Goal: Task Accomplishment & Management: Manage account settings

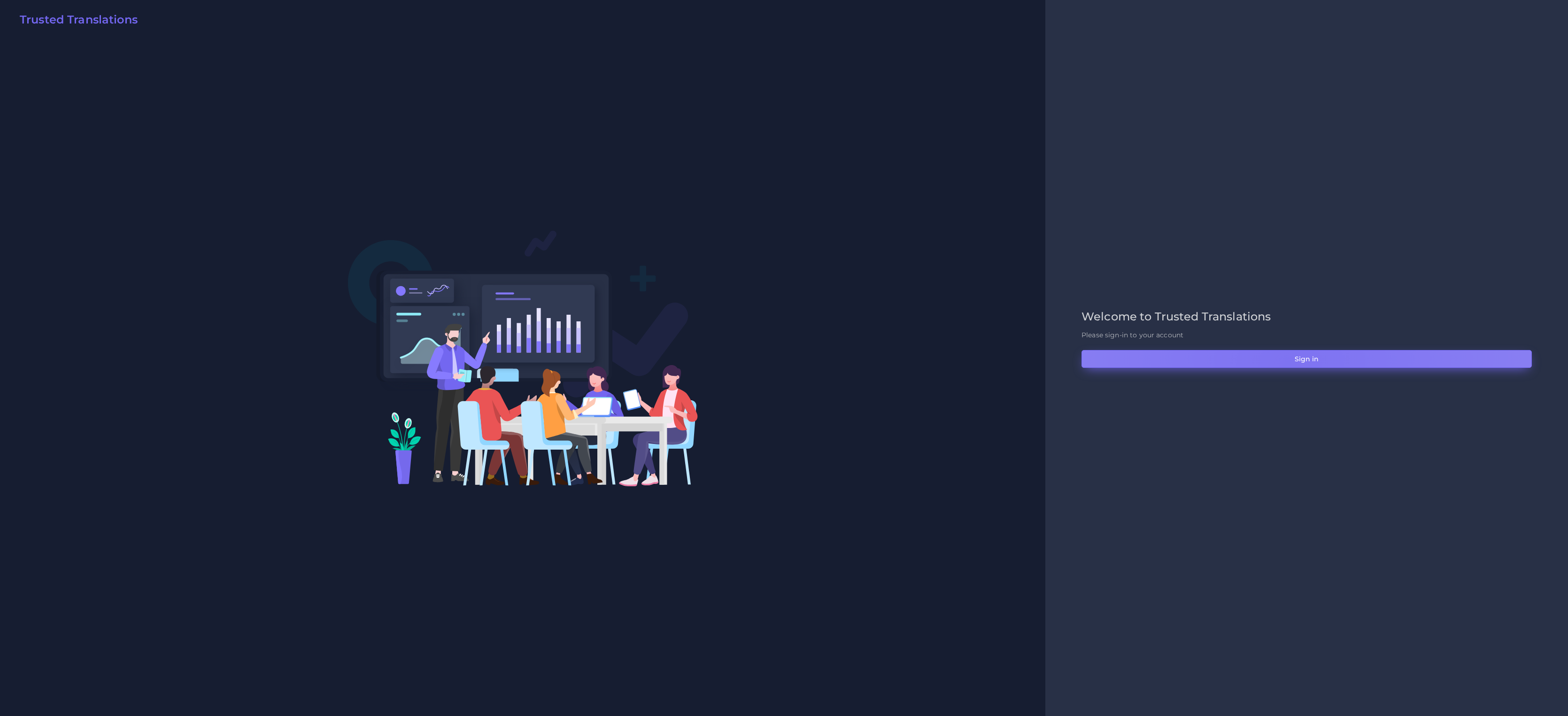
click at [1290, 367] on button "Sign in" at bounding box center [1307, 359] width 450 height 18
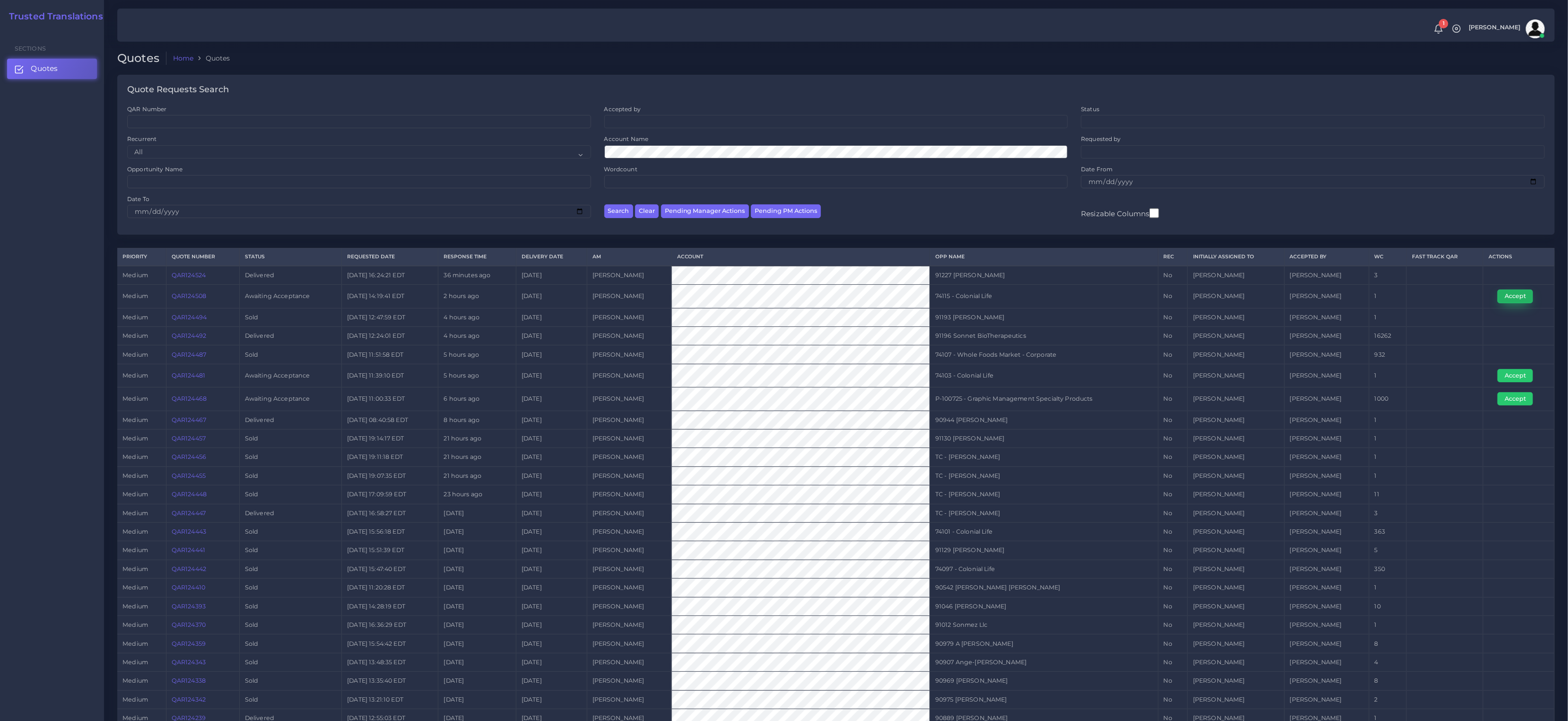
click at [1499, 294] on button "Accept" at bounding box center [1515, 296] width 36 height 13
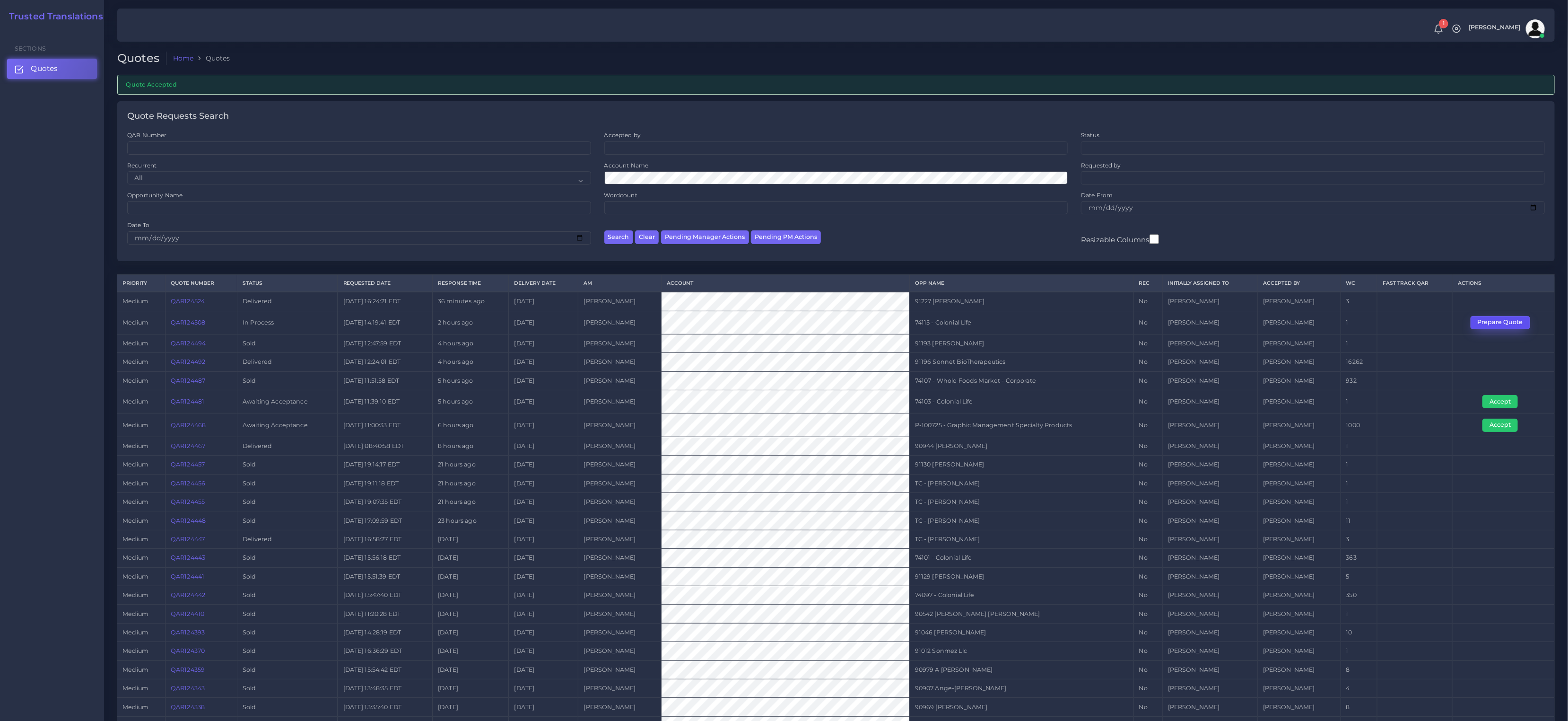
click at [1485, 329] on button "Prepare Quote" at bounding box center [1500, 322] width 59 height 13
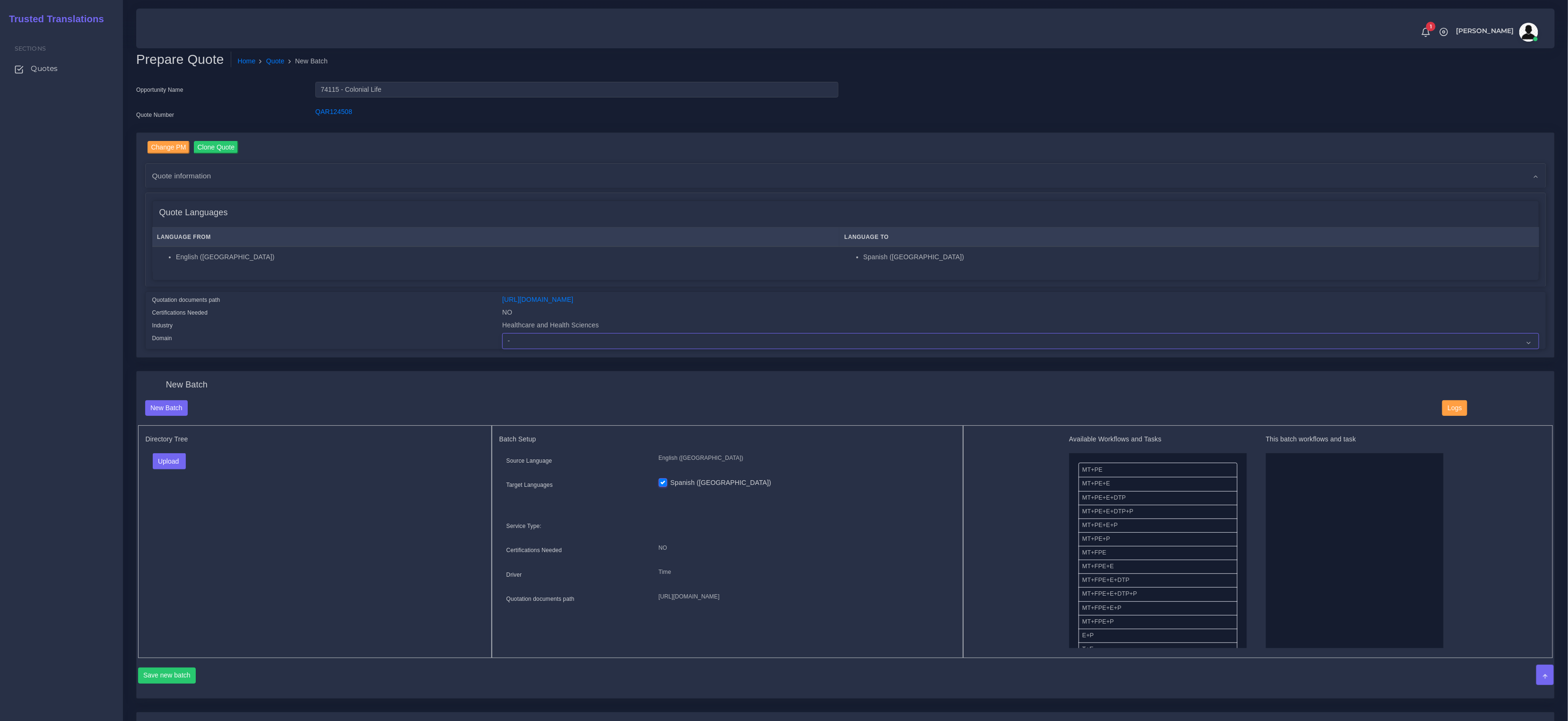
click at [574, 345] on select "- Advertising and Media Agriculture, Forestry and Fishing Architecture, Buildin…" at bounding box center [1020, 341] width 1037 height 16
select select "Healthcare and Health Sciences"
click at [502, 333] on select "- Advertising and Media Agriculture, Forestry and Fishing Architecture, Buildin…" at bounding box center [1020, 341] width 1037 height 16
click at [313, 482] on div "Directory Tree Upload Folder Files un/check all" at bounding box center [314, 542] width 354 height 233
click at [169, 456] on button "Upload" at bounding box center [169, 461] width 34 height 16
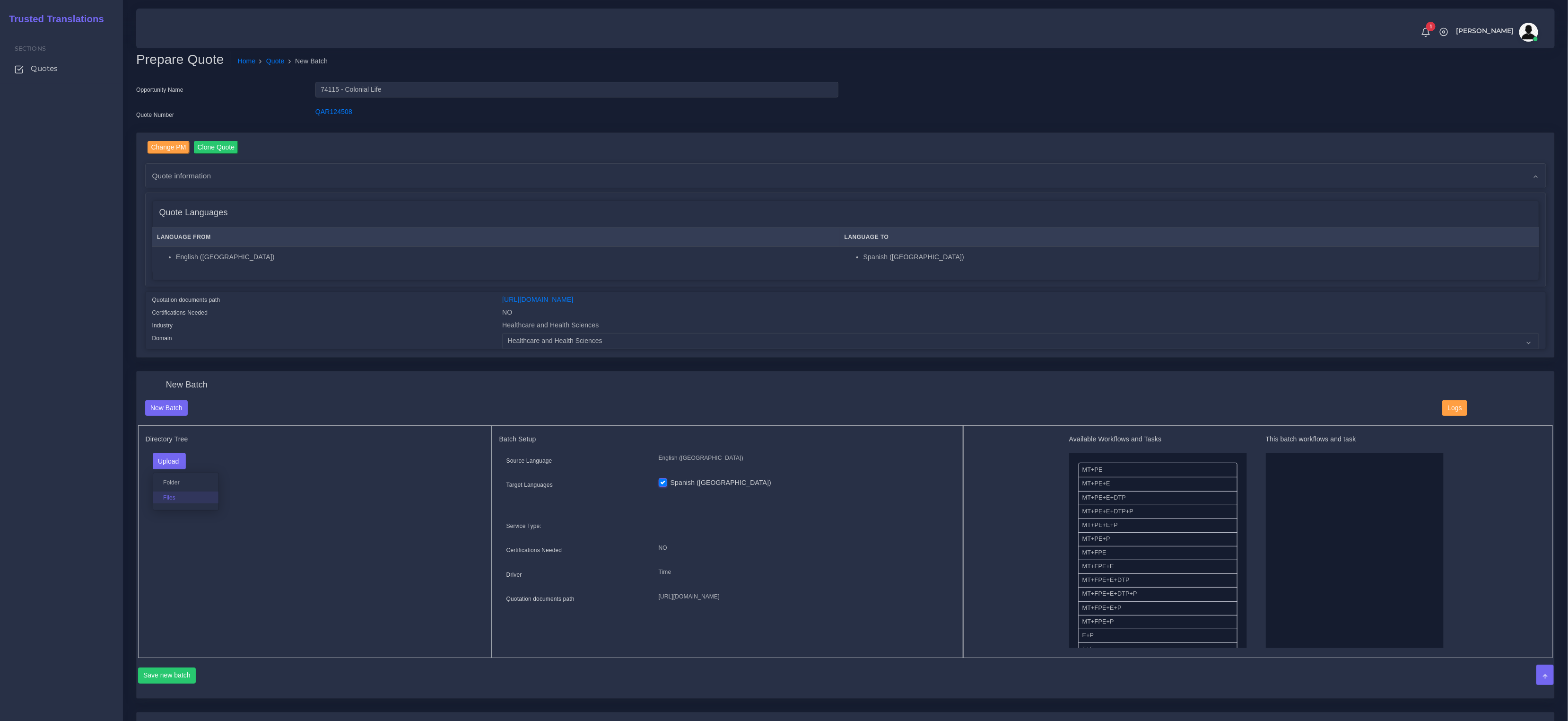
click at [177, 494] on label "Files" at bounding box center [186, 497] width 65 height 12
drag, startPoint x: 1100, startPoint y: 522, endPoint x: 1325, endPoint y: 549, distance: 226.6
drag, startPoint x: 1098, startPoint y: 638, endPoint x: 1336, endPoint y: 551, distance: 253.4
click at [158, 674] on button "Save new batch" at bounding box center [167, 676] width 58 height 16
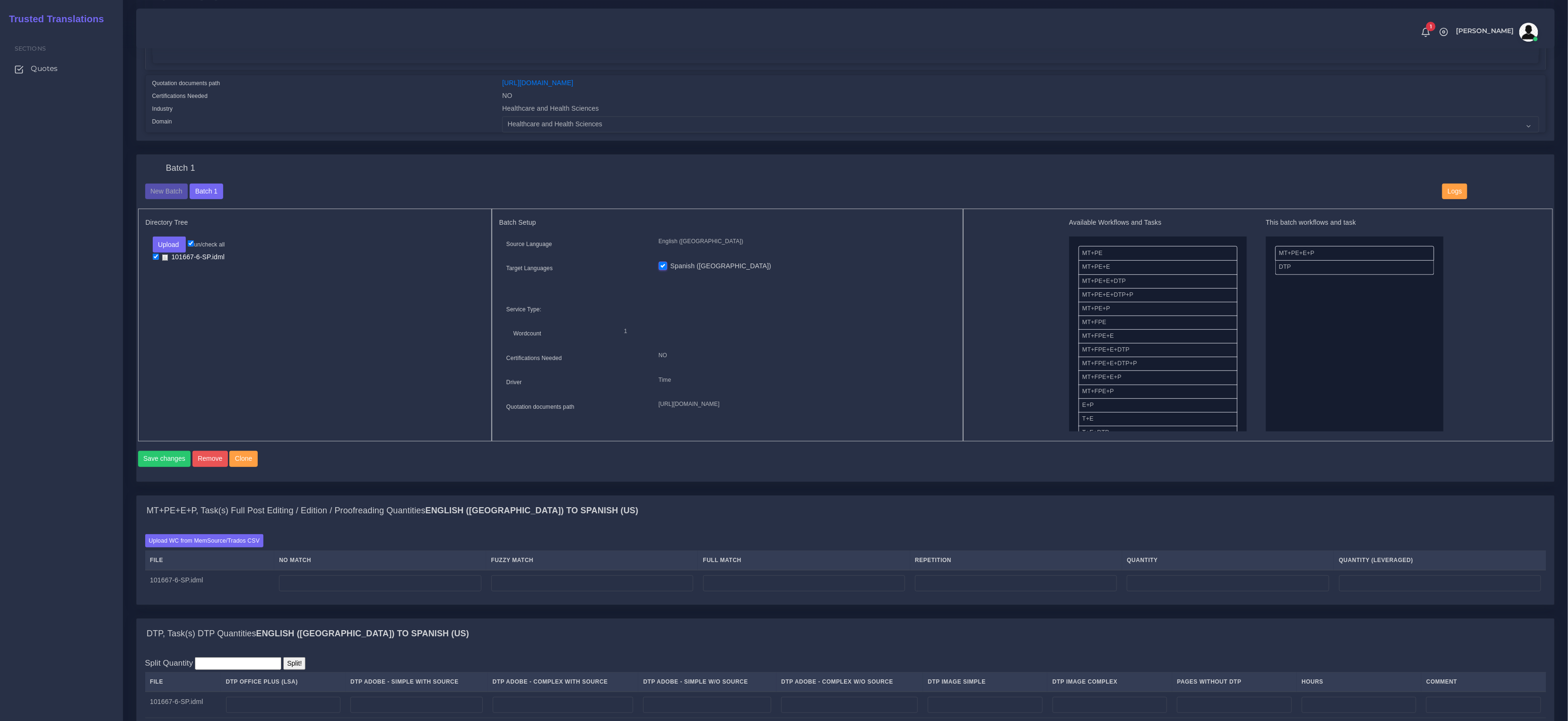
scroll to position [277, 0]
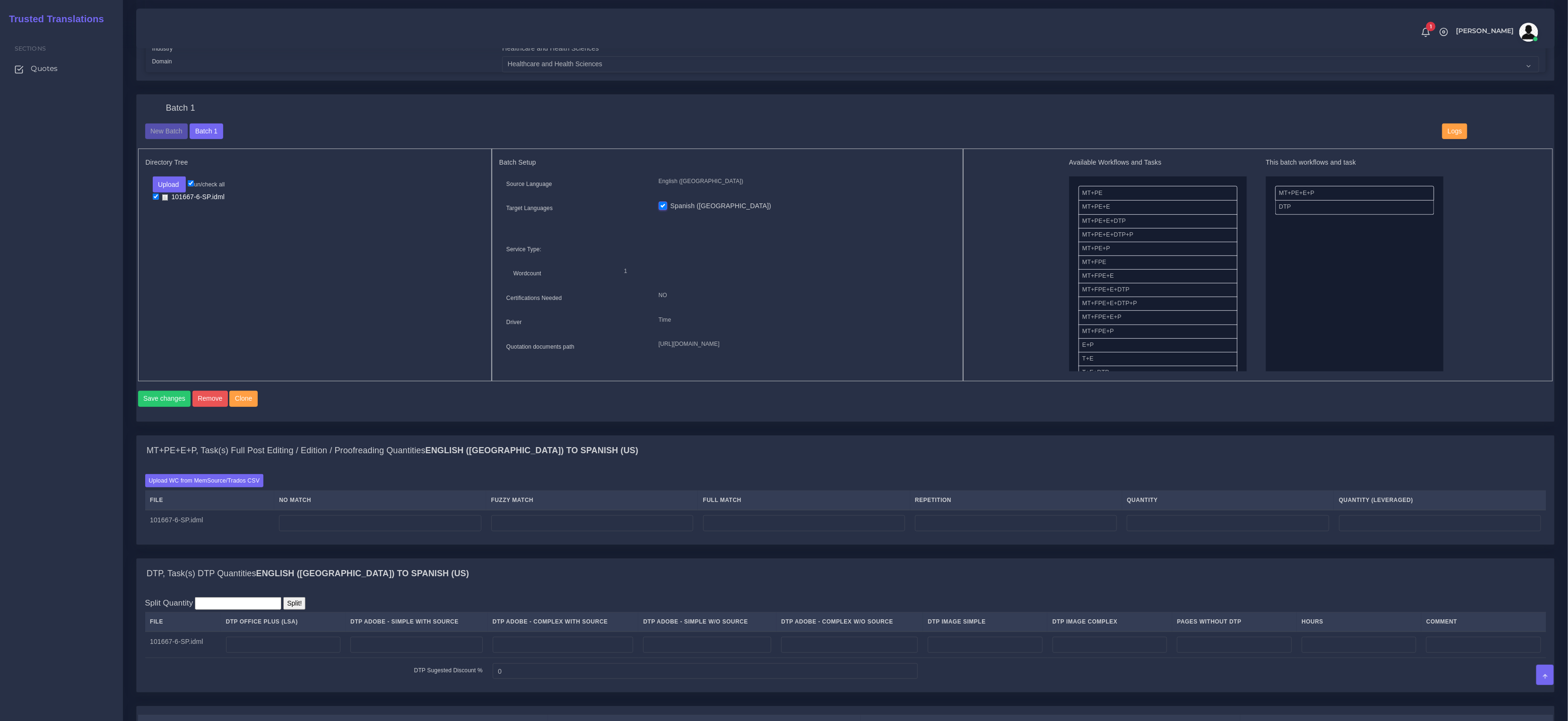
click at [235, 496] on div "Upload WC from MemSource/Trados CSV File No Match Fuzzy Match Full Match Repeti…" at bounding box center [846, 505] width 1401 height 62
click at [237, 487] on label "Upload WC from MemSource/Trados CSV" at bounding box center [205, 480] width 119 height 13
click at [0, 0] on input "Upload WC from MemSource/Trados CSV" at bounding box center [0, 0] width 0 height 0
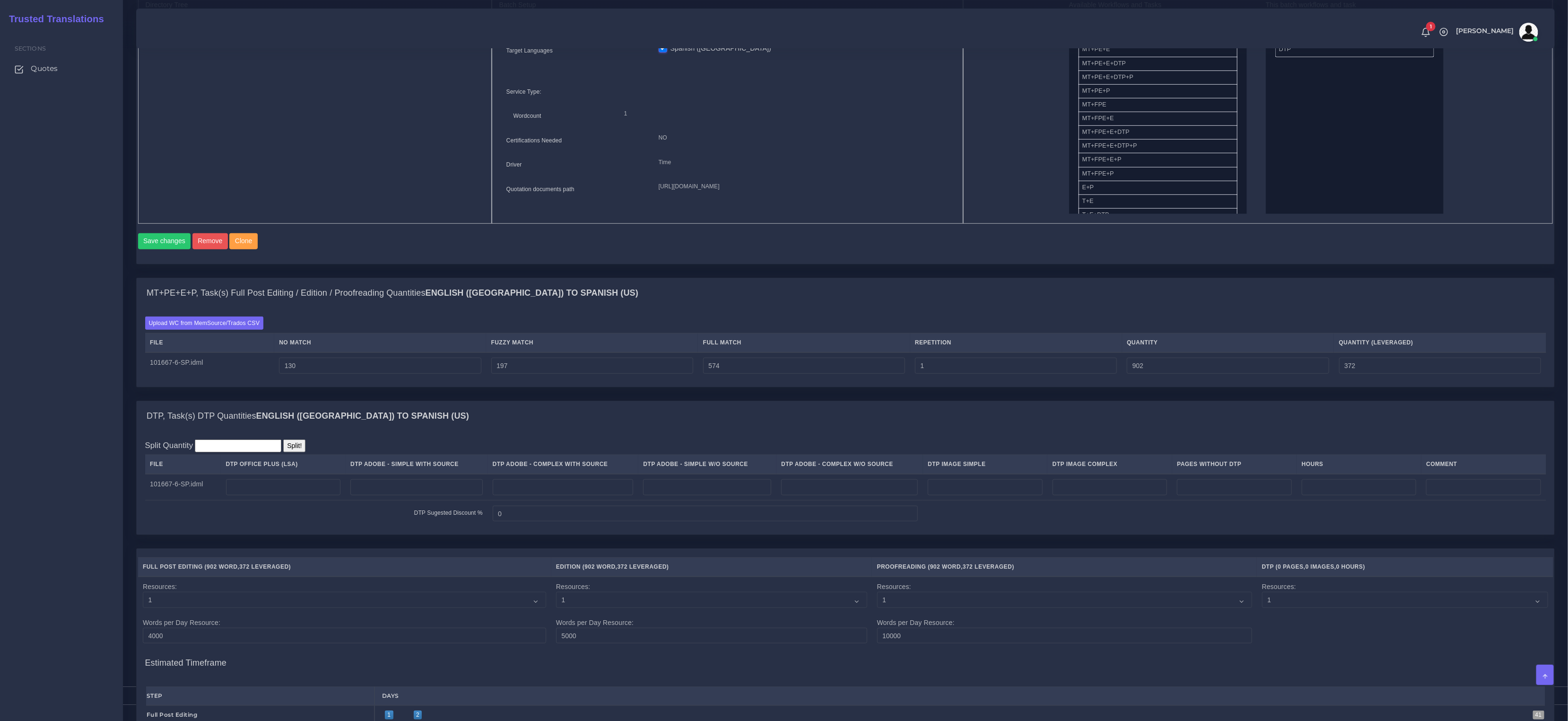
scroll to position [573, 0]
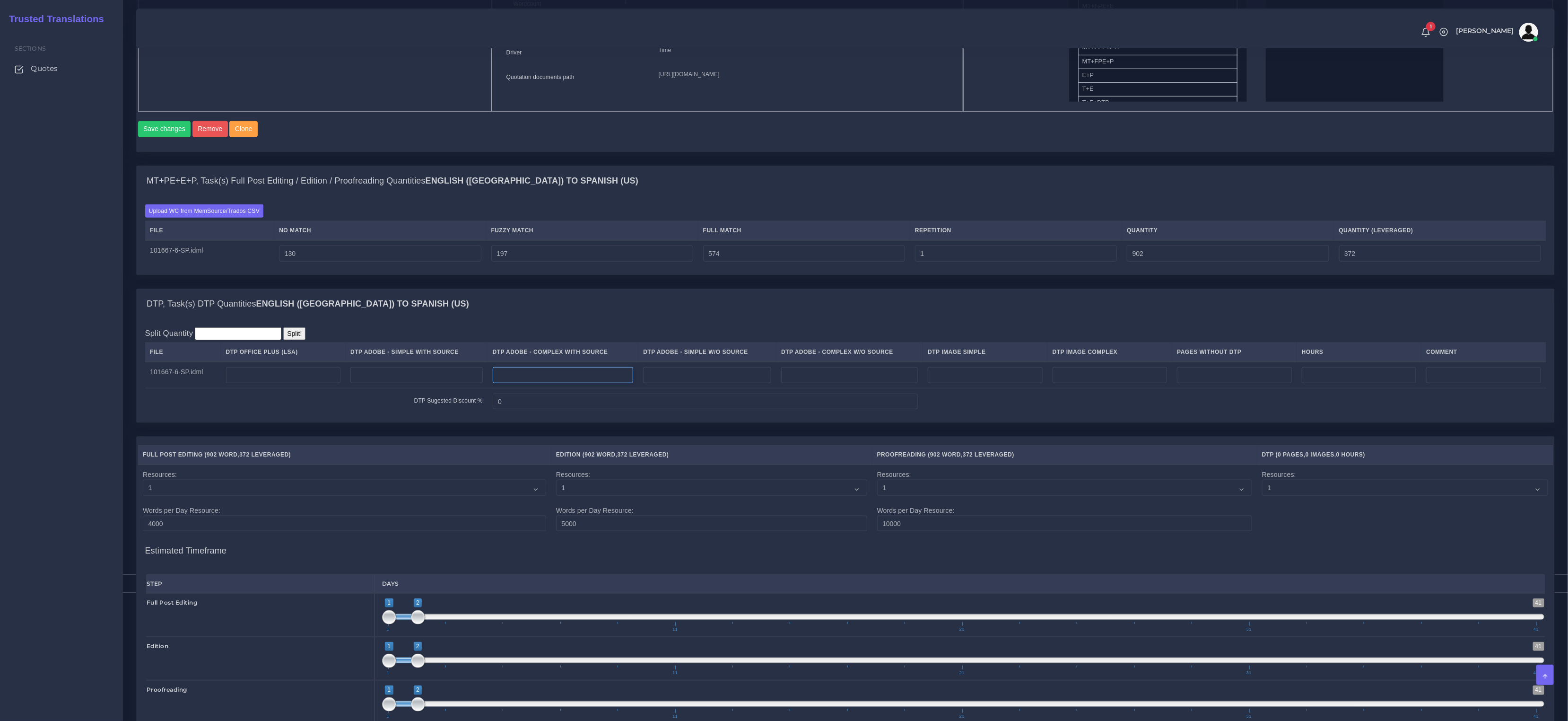
click at [560, 383] on input "number" at bounding box center [563, 375] width 141 height 16
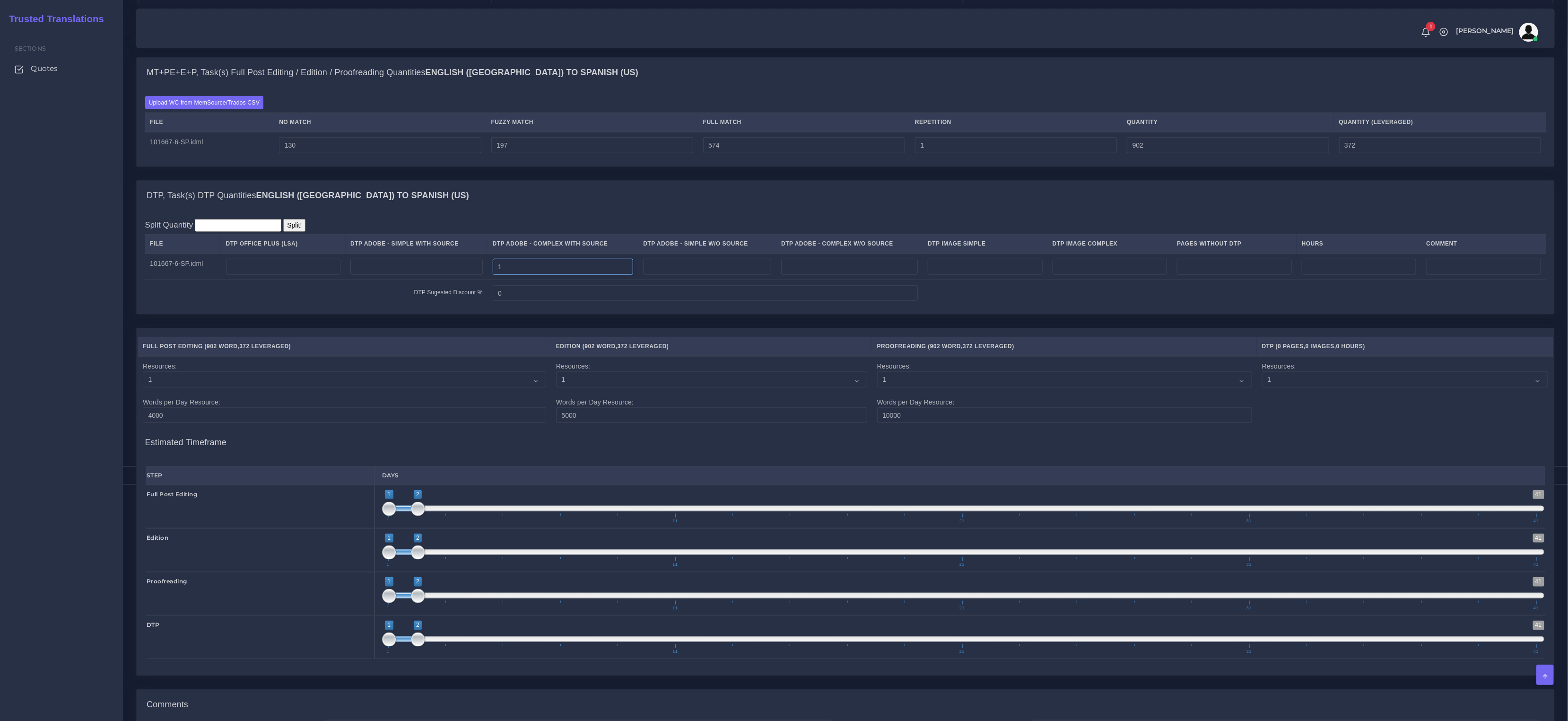
scroll to position [864, 0]
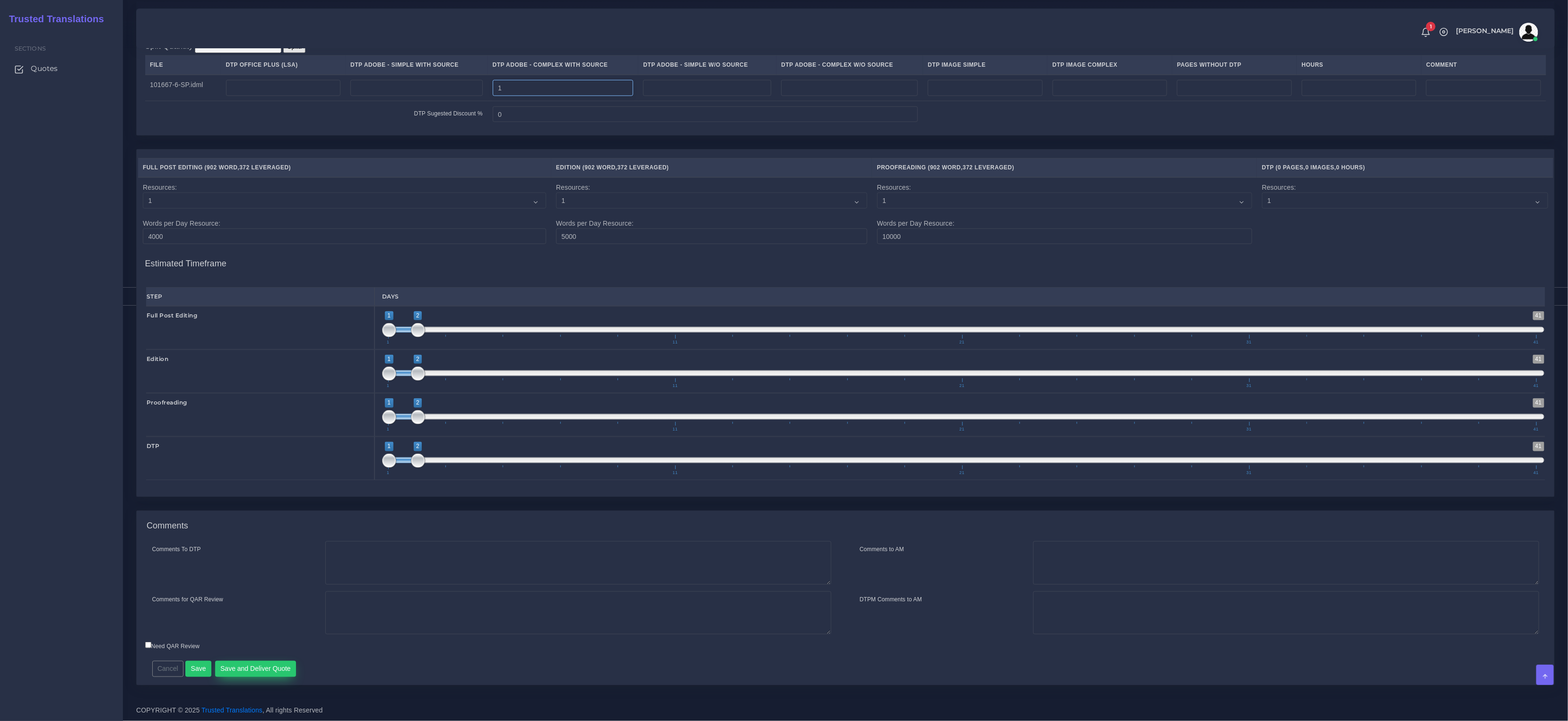
type input "1"
click at [232, 670] on button "Save and Deliver Quote" at bounding box center [256, 669] width 82 height 16
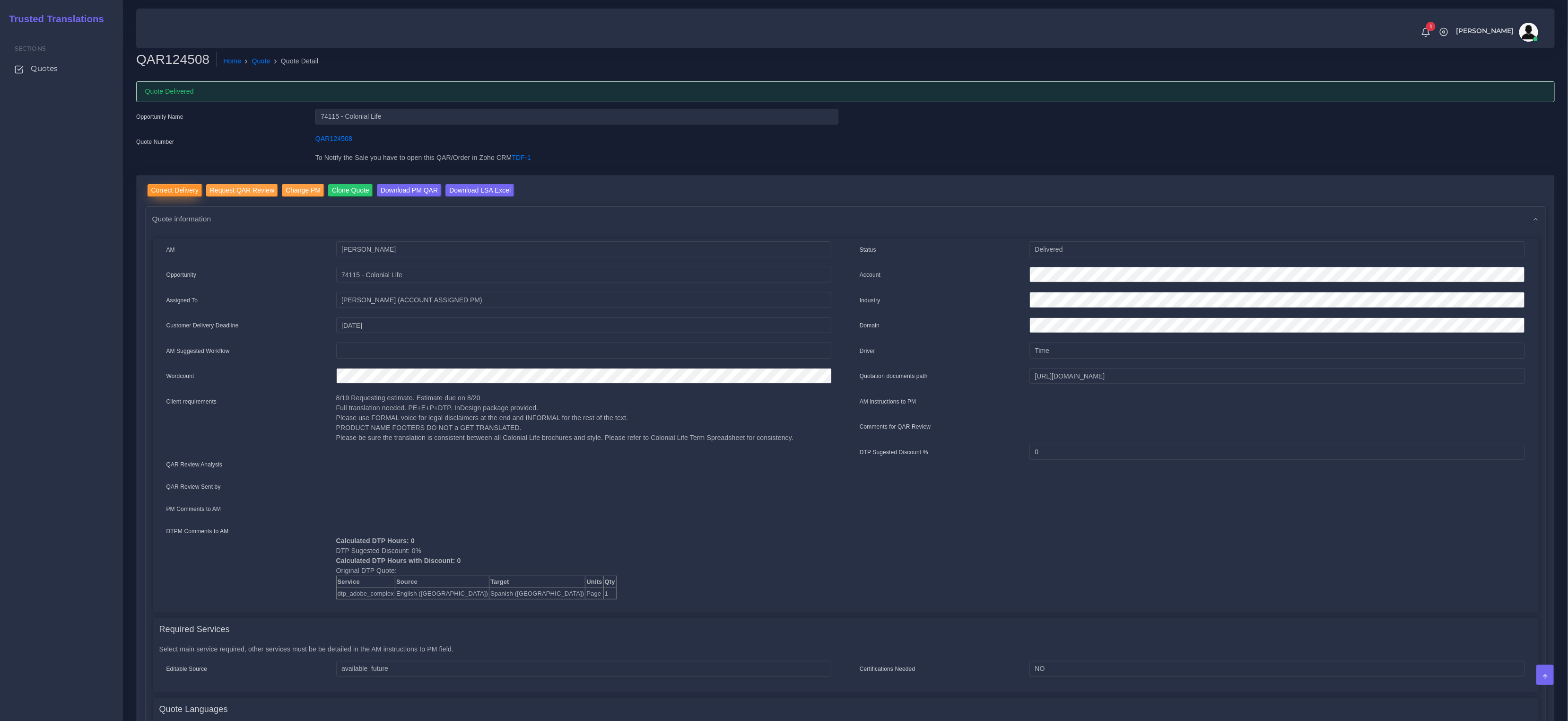
click at [179, 189] on input "Correct Delivery" at bounding box center [175, 190] width 55 height 13
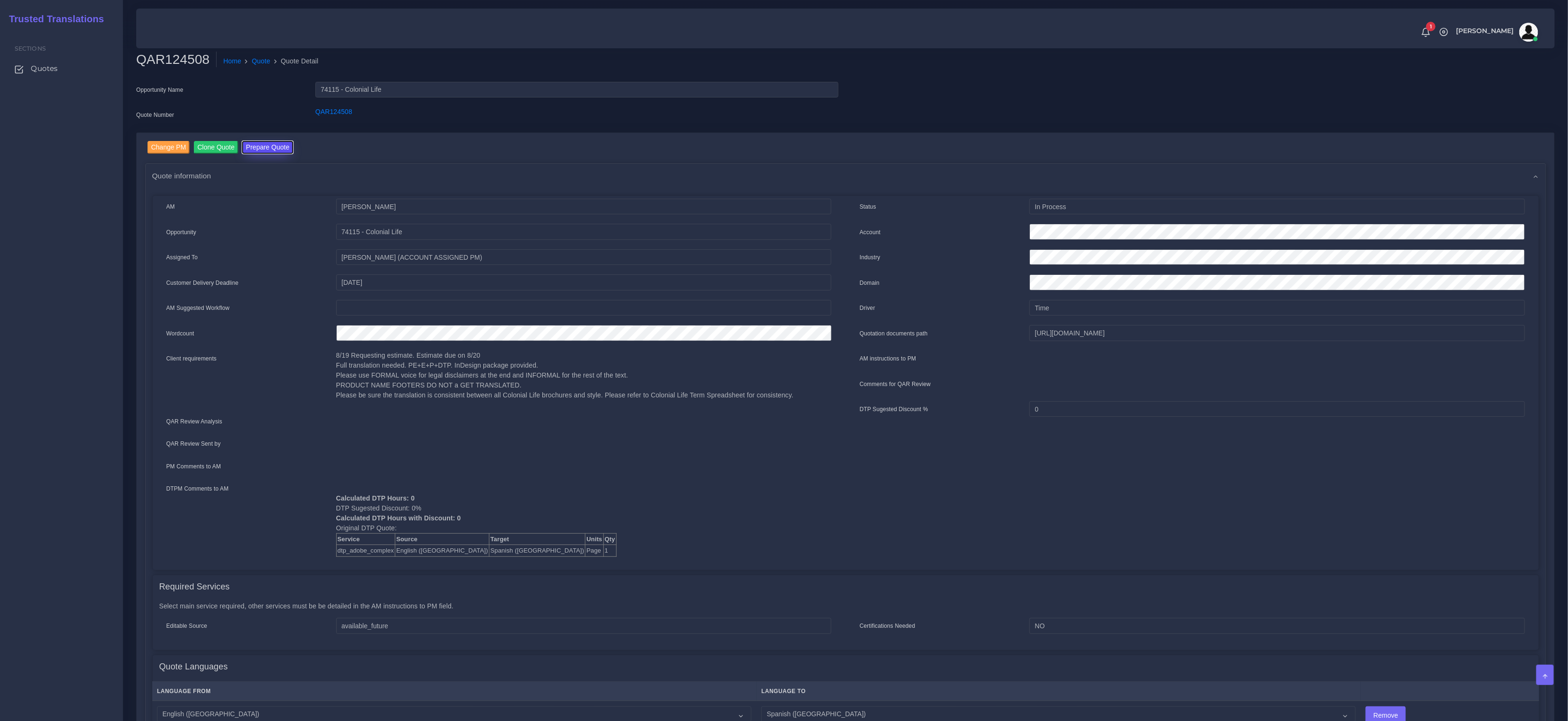
click at [267, 148] on button "Prepare Quote" at bounding box center [267, 147] width 51 height 13
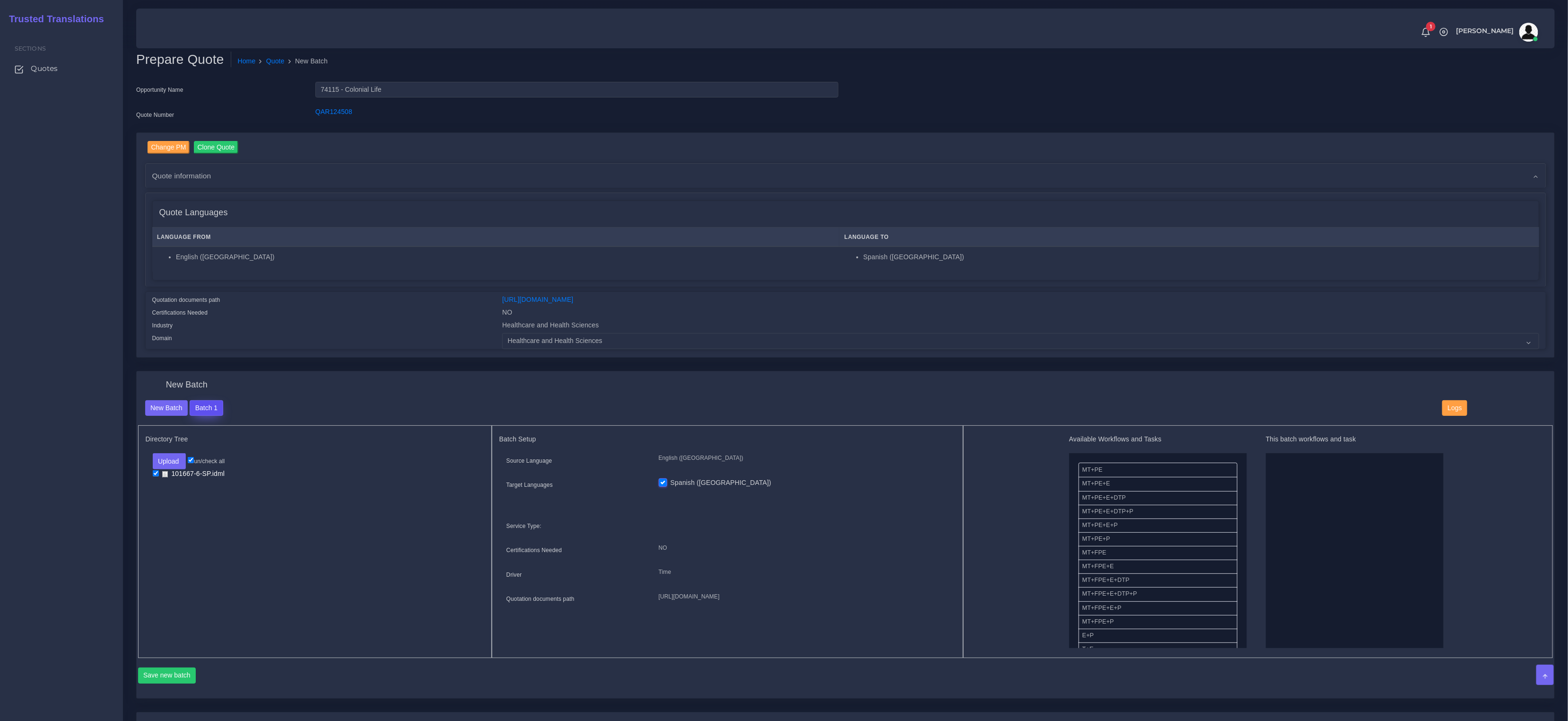
click at [197, 406] on button "Batch 1" at bounding box center [206, 408] width 33 height 16
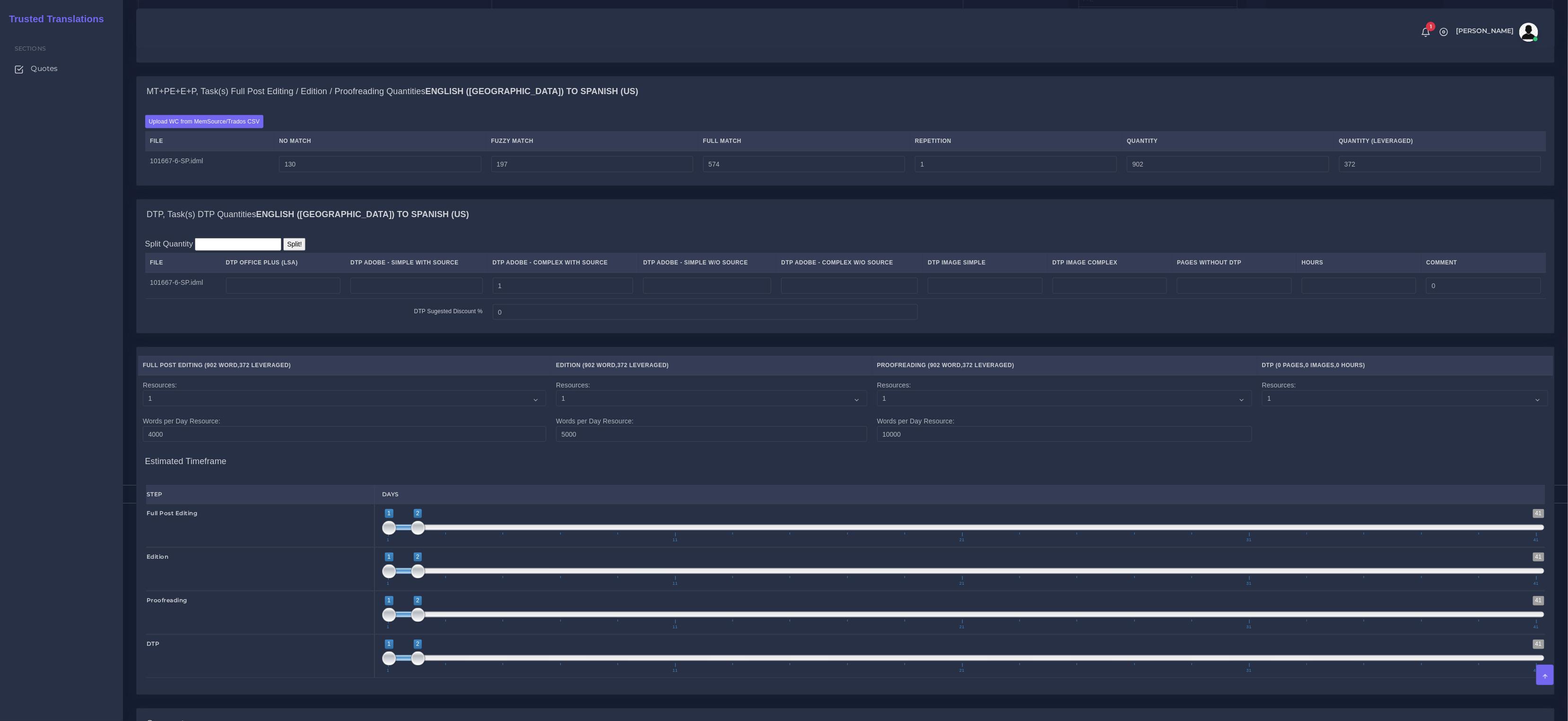
scroll to position [838, 0]
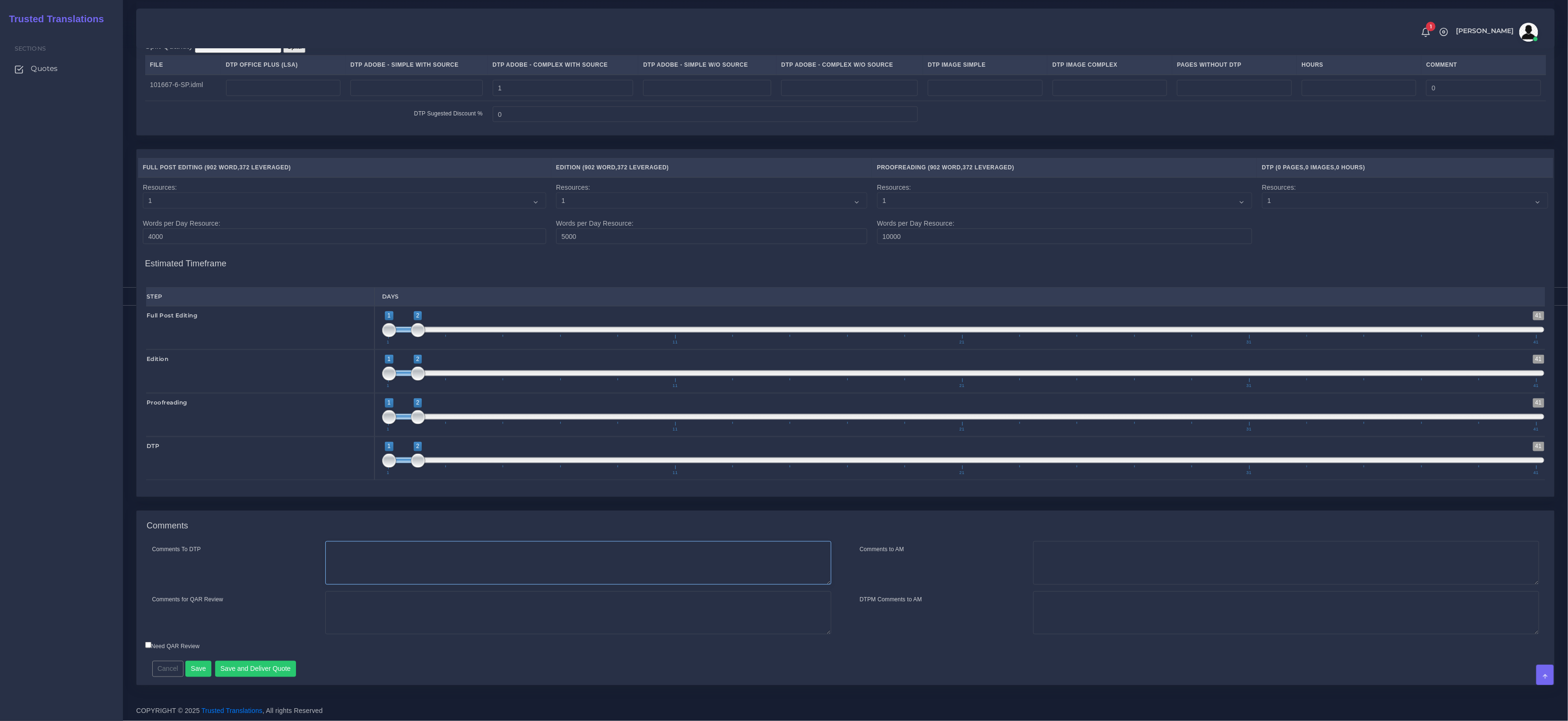
click at [380, 554] on textarea "Comments To DTP" at bounding box center [578, 563] width 506 height 44
paste textarea "Same usual LSA - Colonial Life Instructions."
type textarea "Same usual LSA - Colonial Life Instructions."
click at [242, 662] on button "Save and Deliver Quote" at bounding box center [256, 669] width 82 height 16
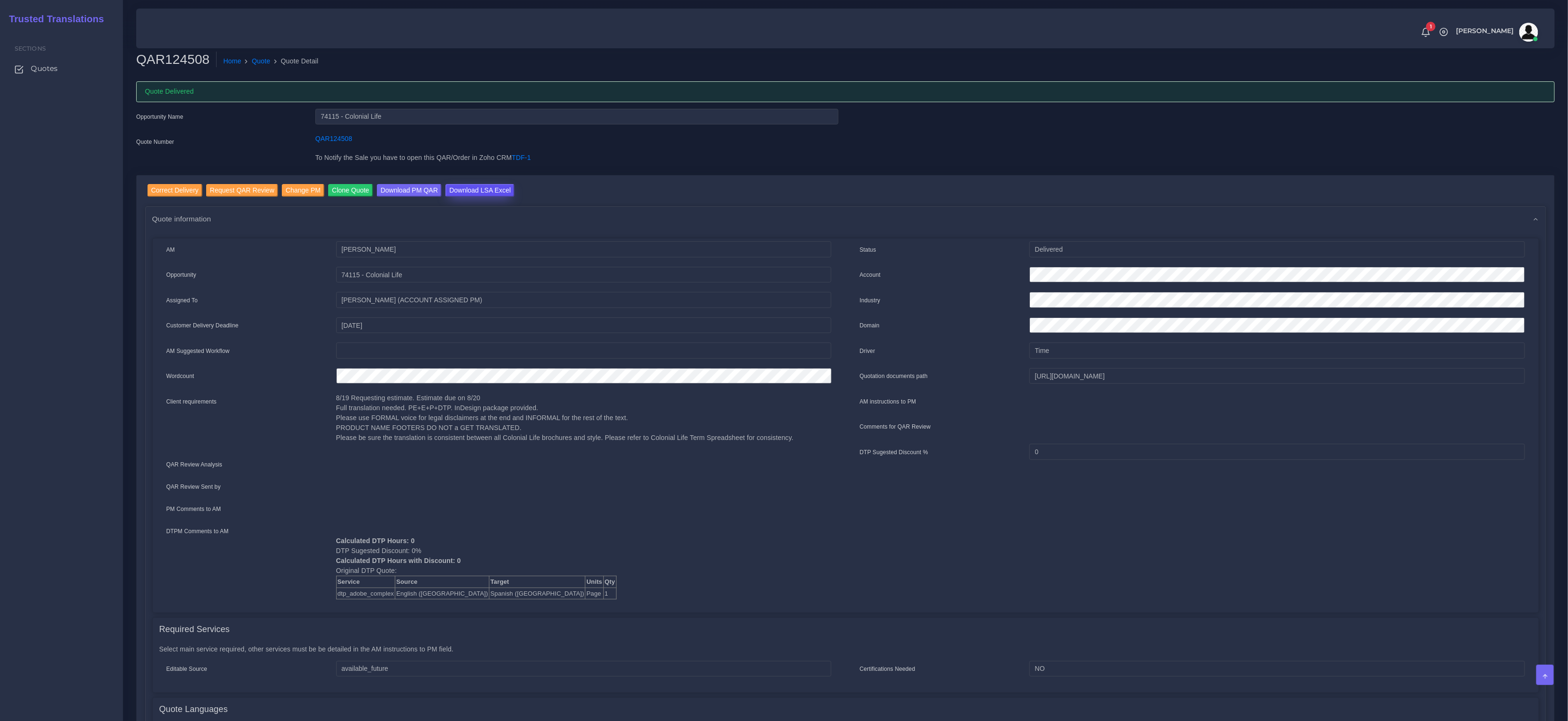
click at [494, 191] on input "Download LSA Excel" at bounding box center [480, 190] width 69 height 13
click at [266, 61] on link "Quote" at bounding box center [261, 61] width 18 height 10
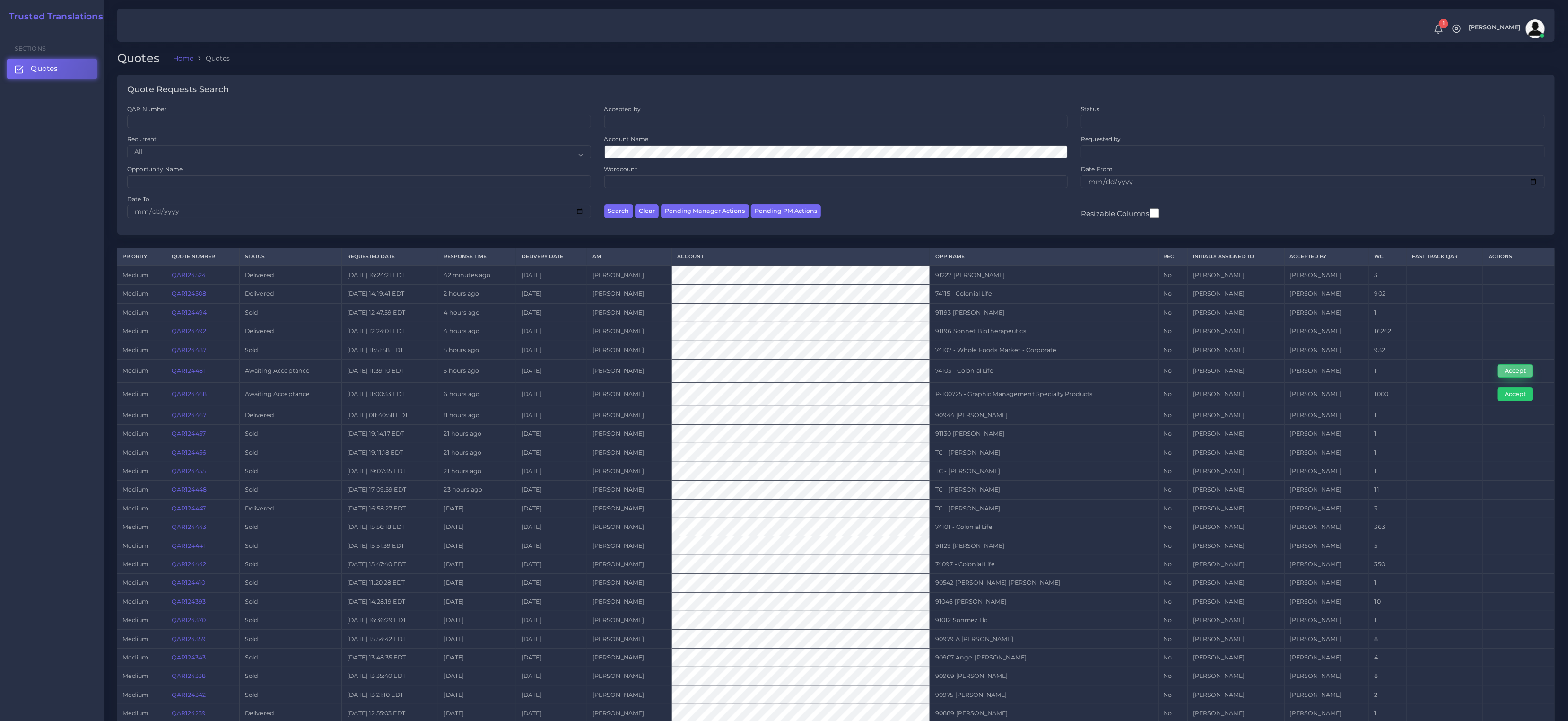
click at [1517, 370] on button "Accept" at bounding box center [1515, 371] width 36 height 13
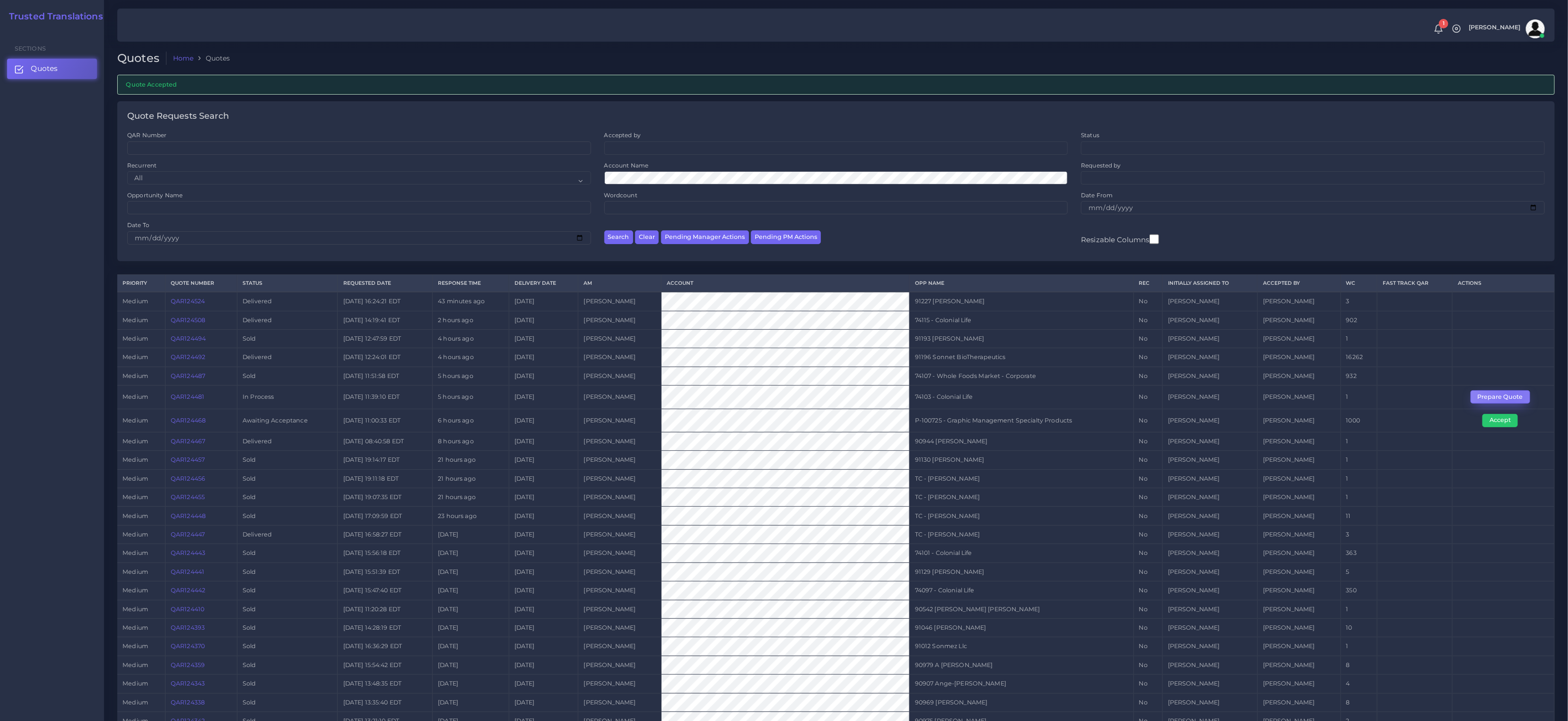
click at [1510, 394] on button "Prepare Quote" at bounding box center [1500, 397] width 59 height 13
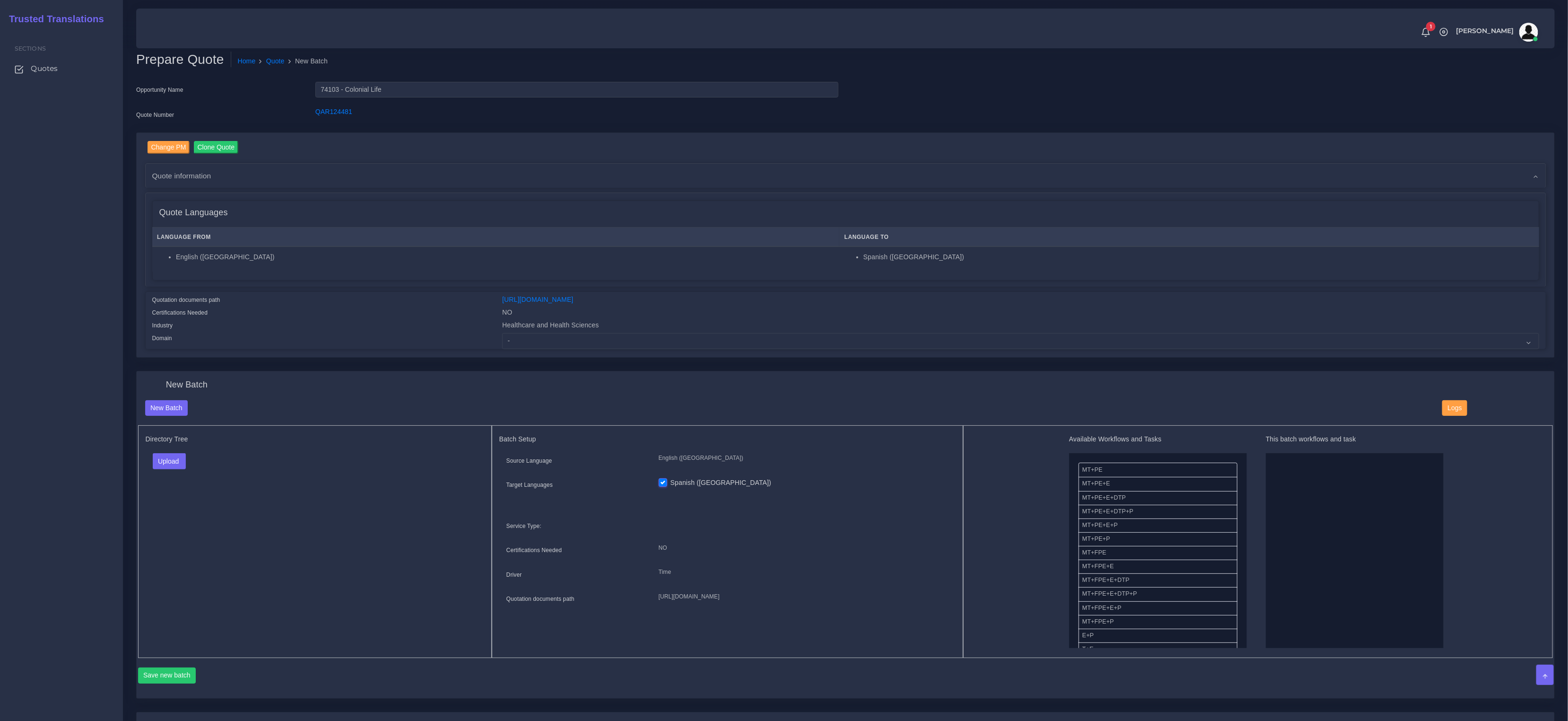
click at [658, 349] on div "Change PM Clone Quote Quote information AM [PERSON_NAME] Opportunity NO" at bounding box center [845, 245] width 1418 height 224
click at [659, 341] on select "- Advertising and Media Agriculture, Forestry and Fishing Architecture, Buildin…" at bounding box center [1020, 341] width 1037 height 16
select select "Healthcare and Health Sciences"
click at [502, 333] on select "- Advertising and Media Agriculture, Forestry and Fishing Architecture, Buildin…" at bounding box center [1020, 341] width 1037 height 16
click at [360, 419] on div "New Batch Logs" at bounding box center [845, 413] width 1415 height 26
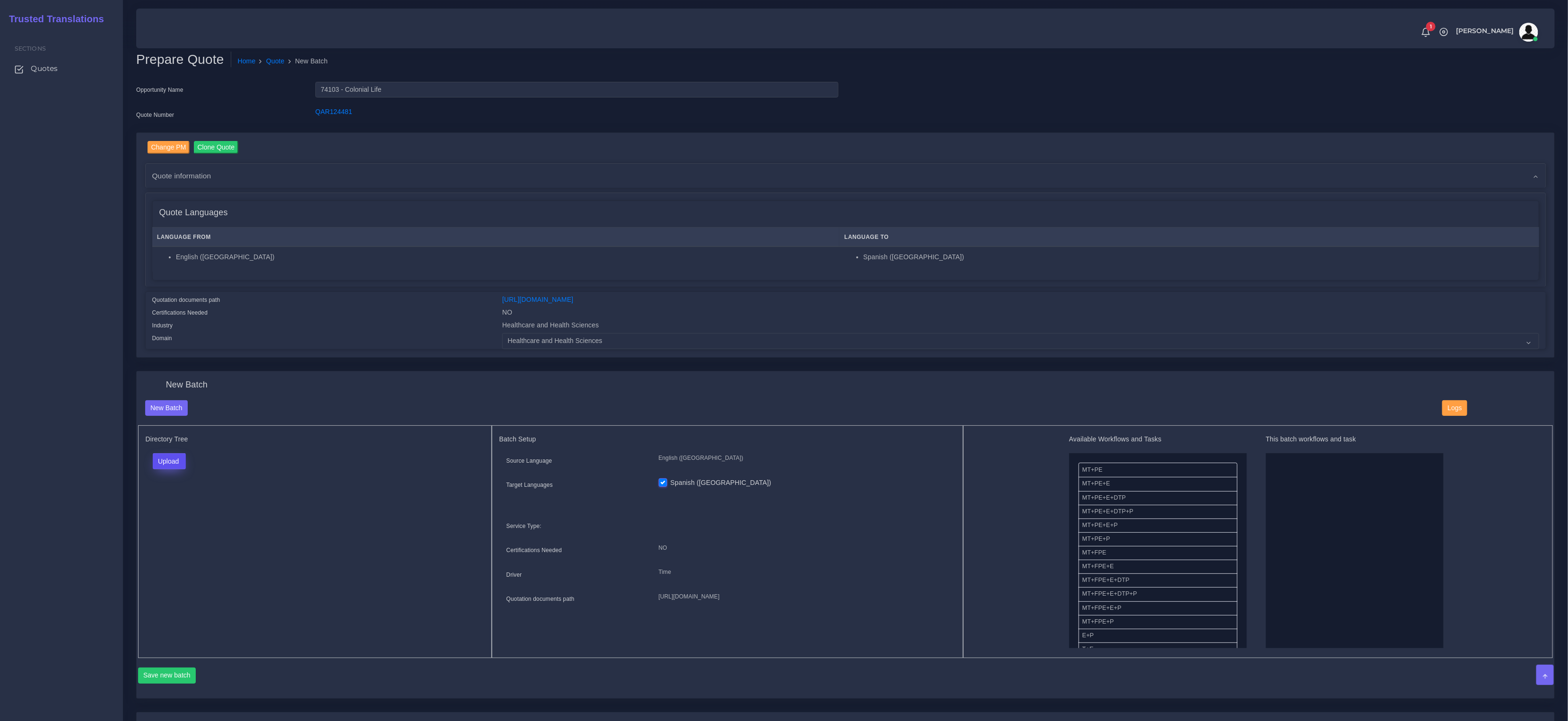
click at [165, 459] on button "Upload" at bounding box center [169, 461] width 34 height 16
click at [164, 494] on label "Files" at bounding box center [186, 497] width 65 height 12
drag, startPoint x: 1108, startPoint y: 524, endPoint x: 1325, endPoint y: 533, distance: 217.2
click at [182, 674] on button "Save new batch" at bounding box center [167, 676] width 58 height 16
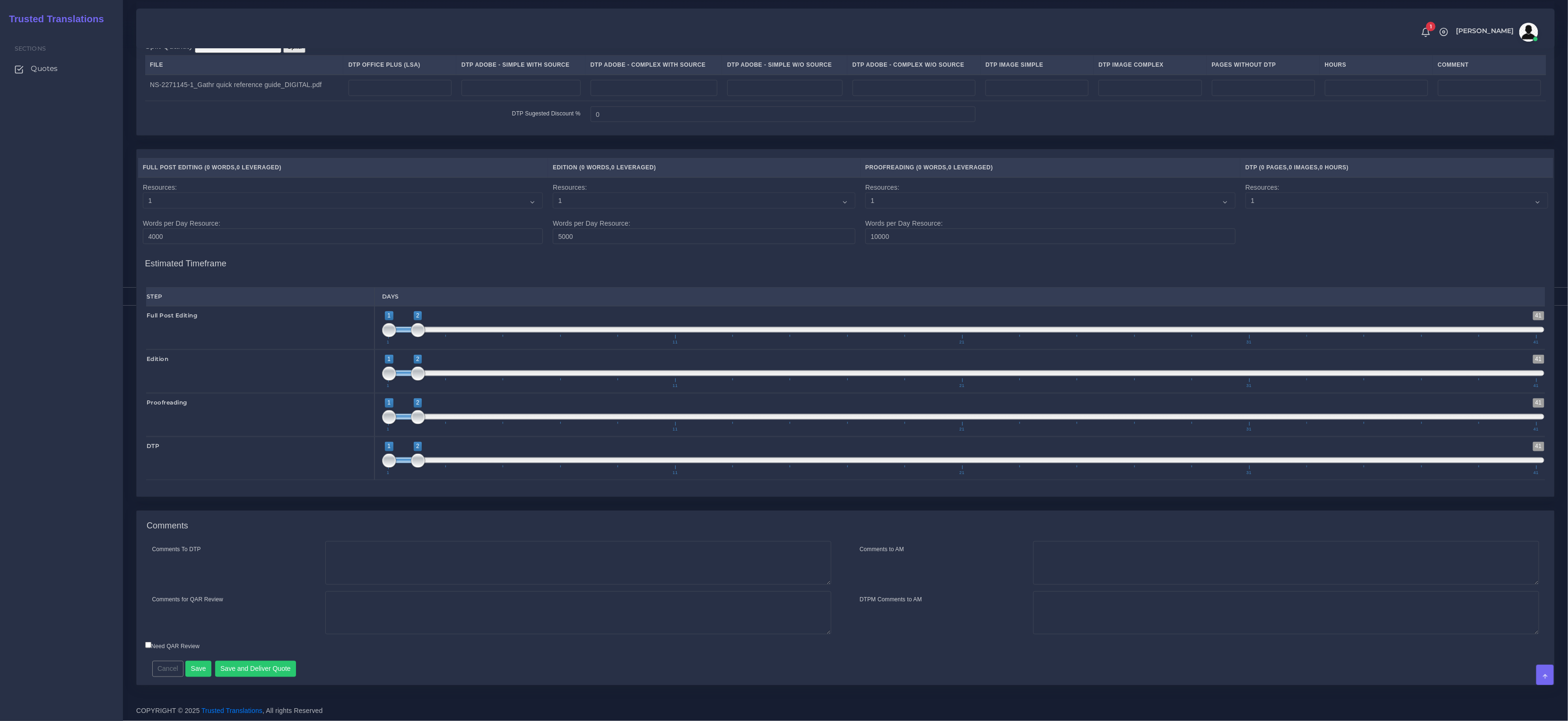
scroll to position [838, 0]
click at [357, 576] on textarea "Comments To DTP" at bounding box center [578, 563] width 506 height 44
paste textarea "Same usual LSA - Colonial Life Instructions."
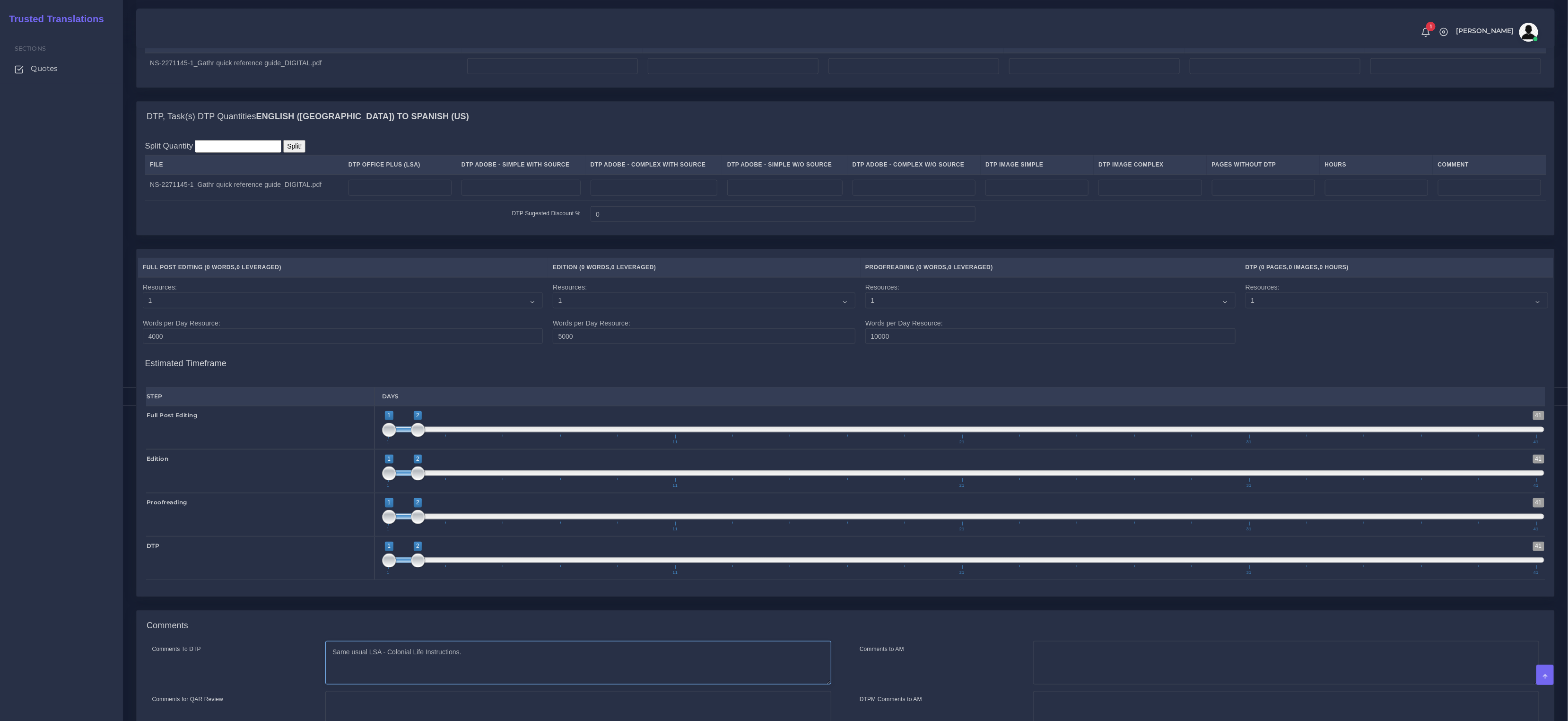
scroll to position [696, 0]
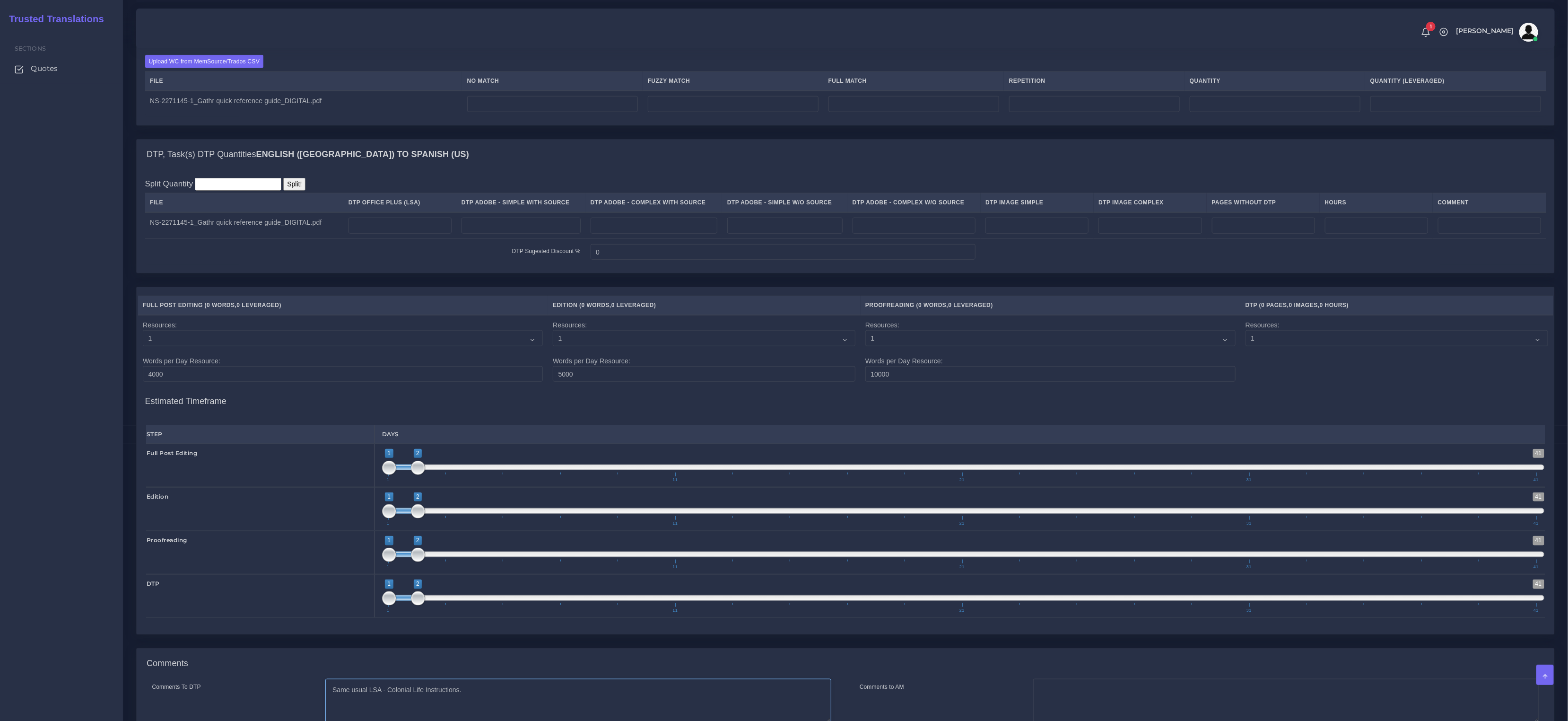
type textarea "Same usual LSA - Colonial Life Instructions."
click at [560, 224] on td at bounding box center [520, 225] width 129 height 26
click at [639, 234] on input "number" at bounding box center [654, 226] width 127 height 16
type input "2"
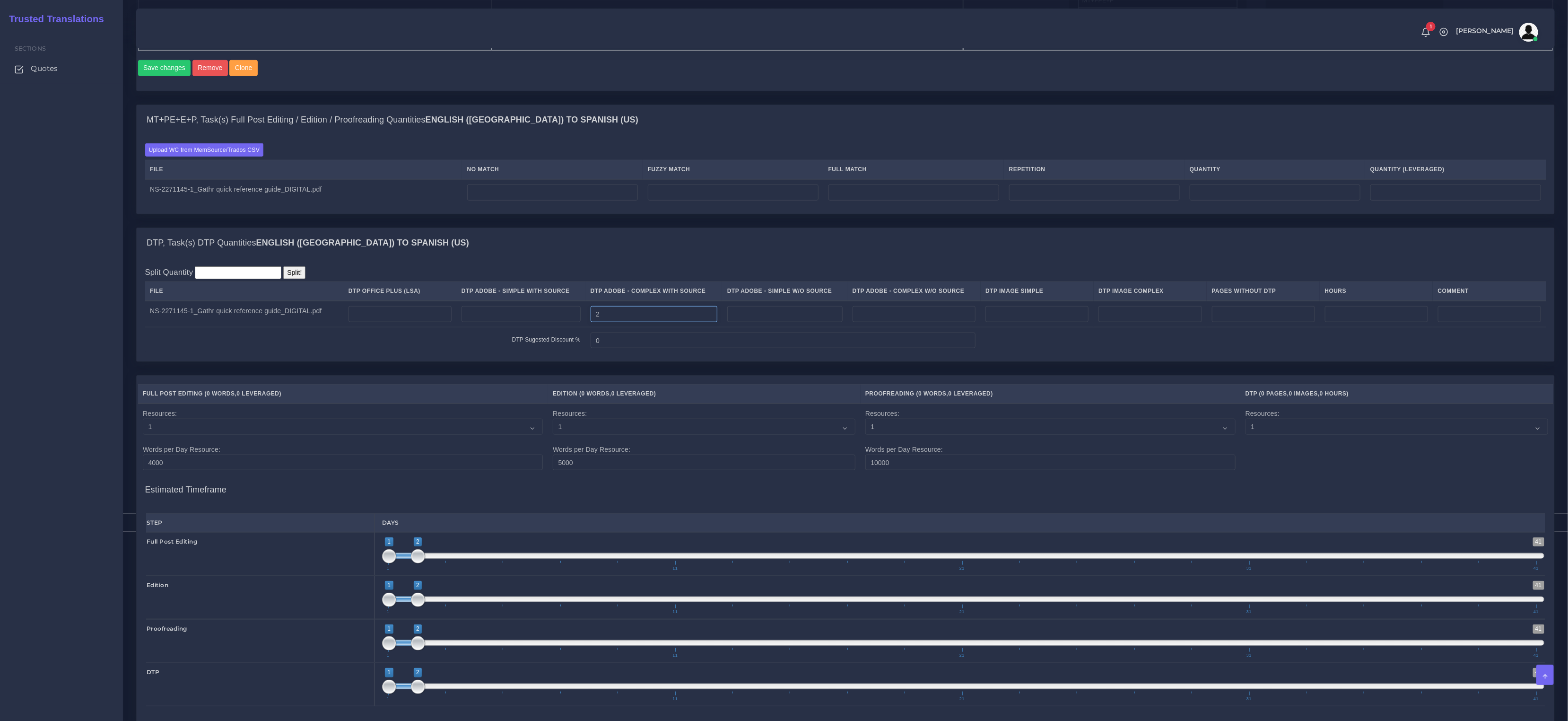
scroll to position [562, 0]
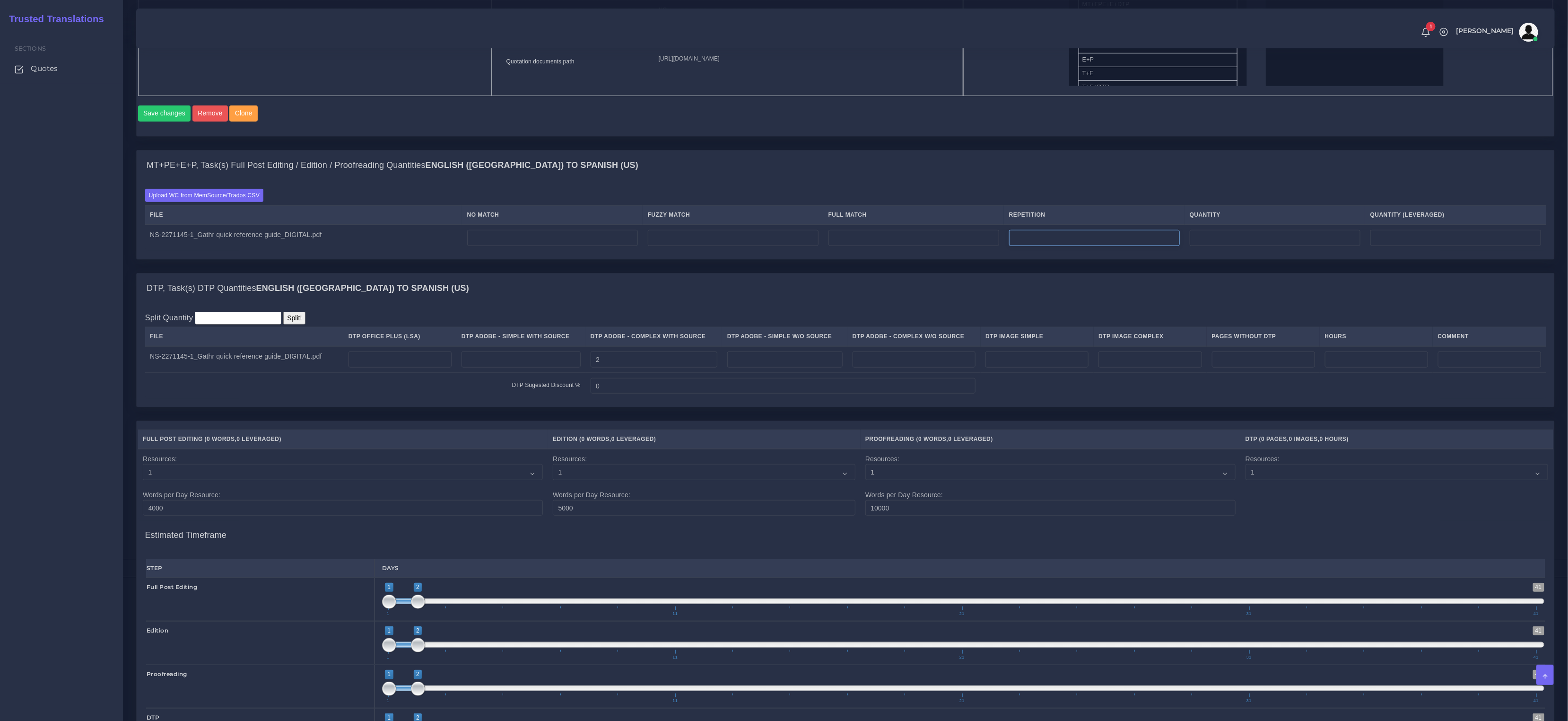
click at [1055, 246] on input "number" at bounding box center [1094, 238] width 171 height 16
paste input "222"
type input "222"
type input "55"
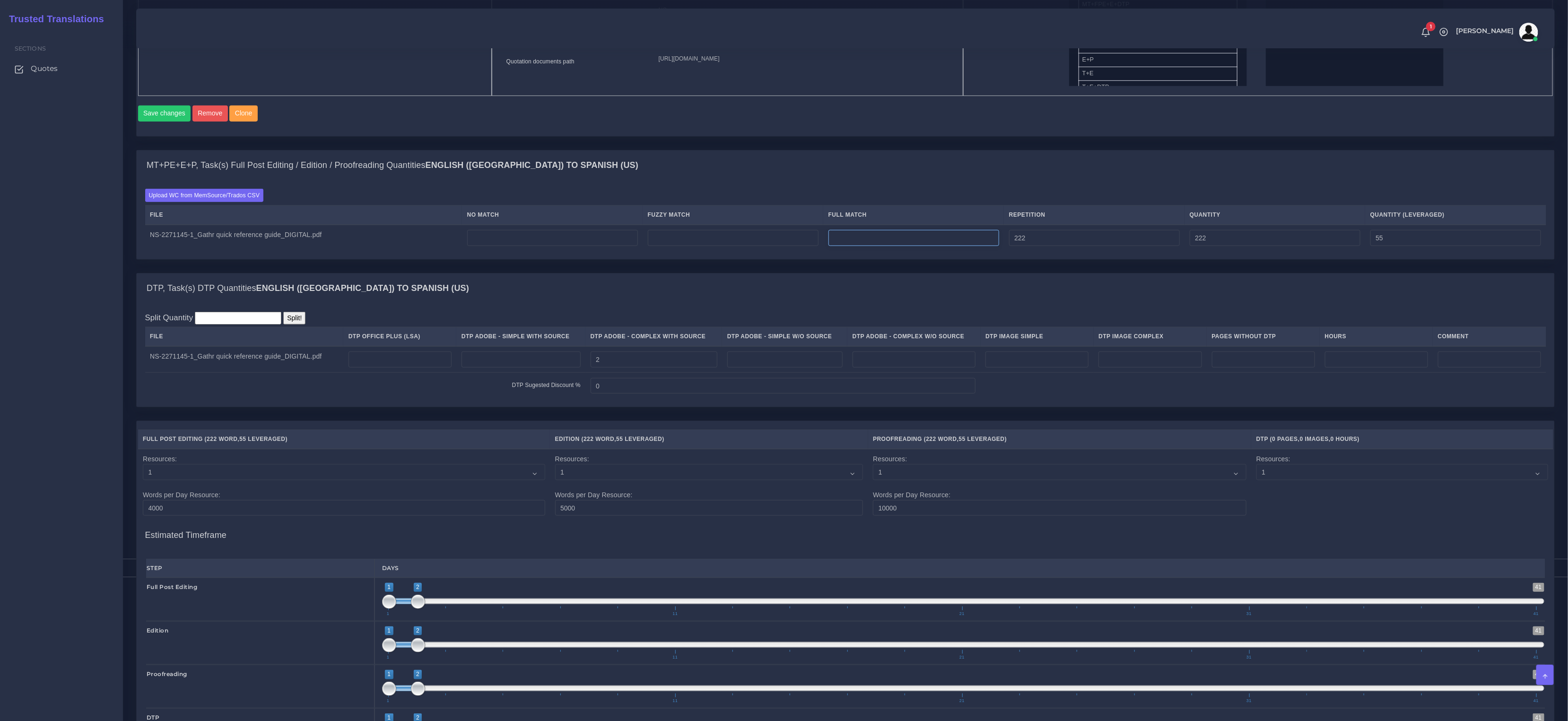
click at [904, 246] on input "number" at bounding box center [914, 238] width 171 height 16
paste input "134"
type input "134"
type input "356"
type input "89"
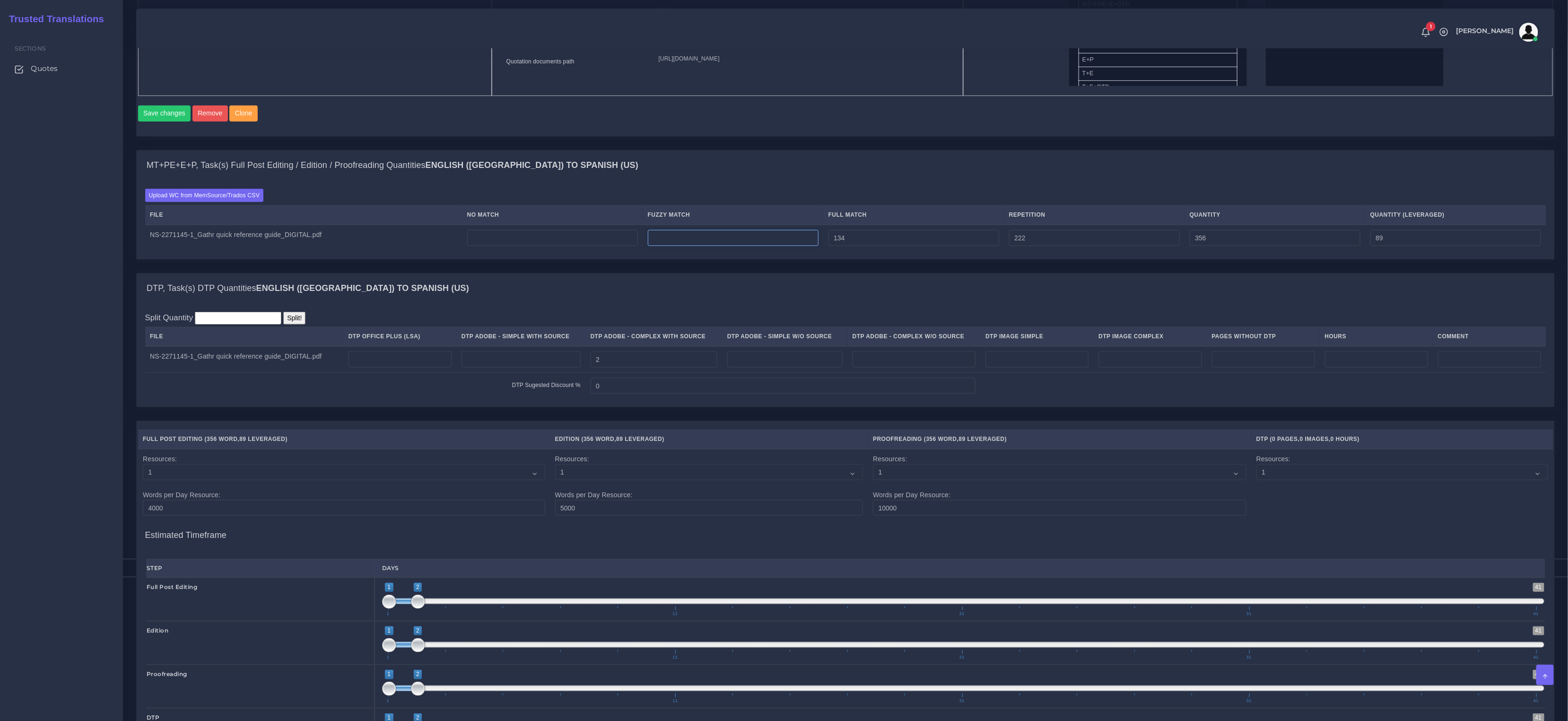
click at [695, 246] on input "number" at bounding box center [733, 238] width 171 height 16
paste input "71"
type input "71"
type input "427"
type input "124"
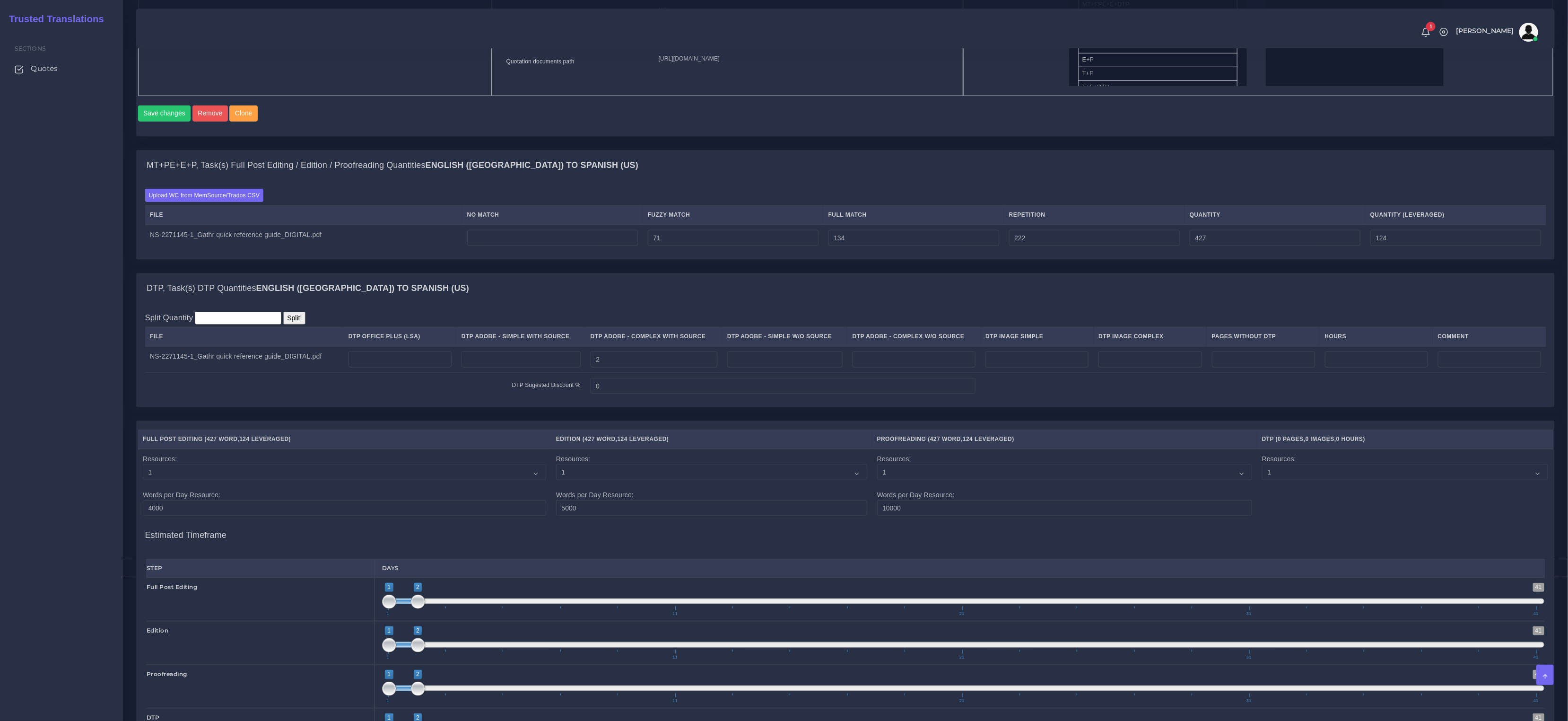
click at [547, 233] on td at bounding box center [552, 237] width 181 height 26
click at [543, 243] on input "number" at bounding box center [552, 238] width 171 height 16
paste input "365"
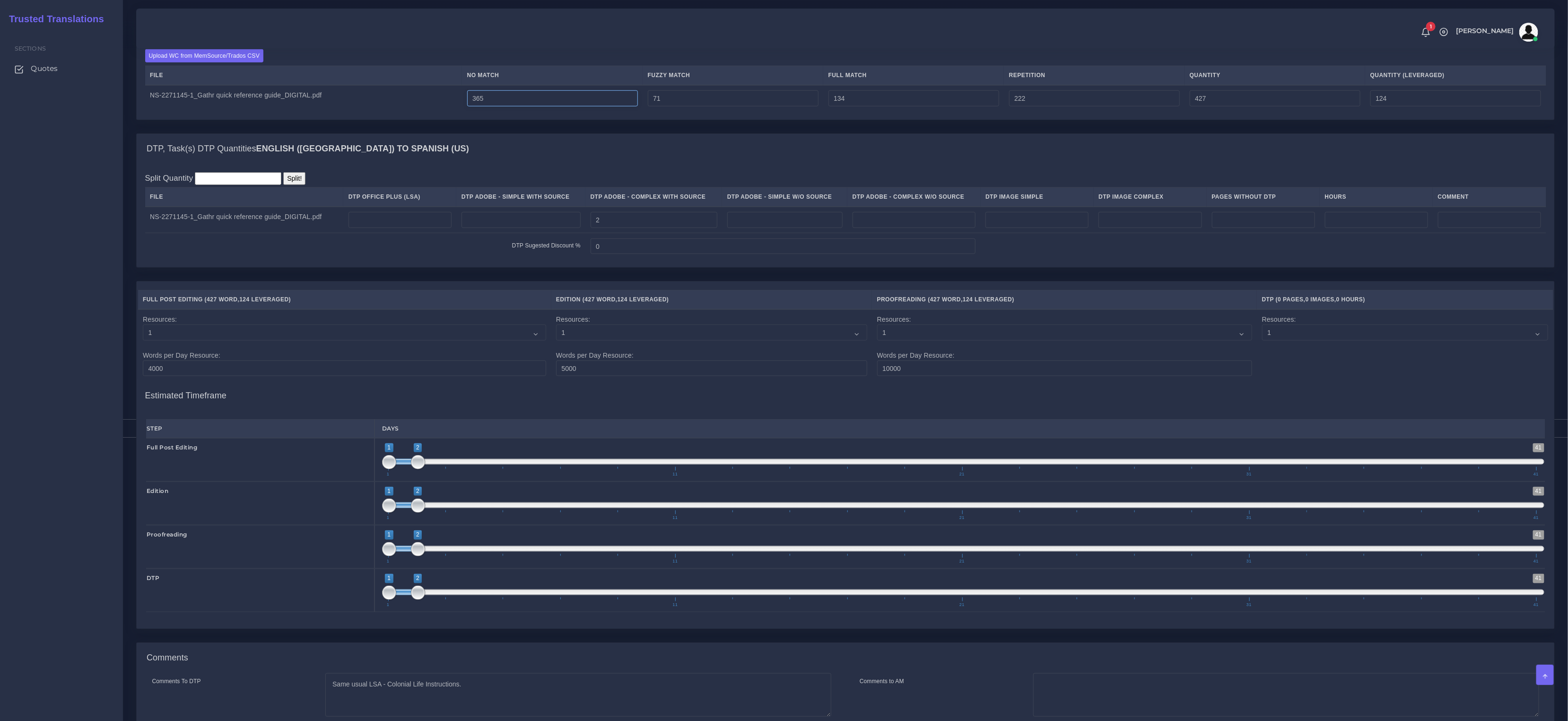
scroll to position [838, 0]
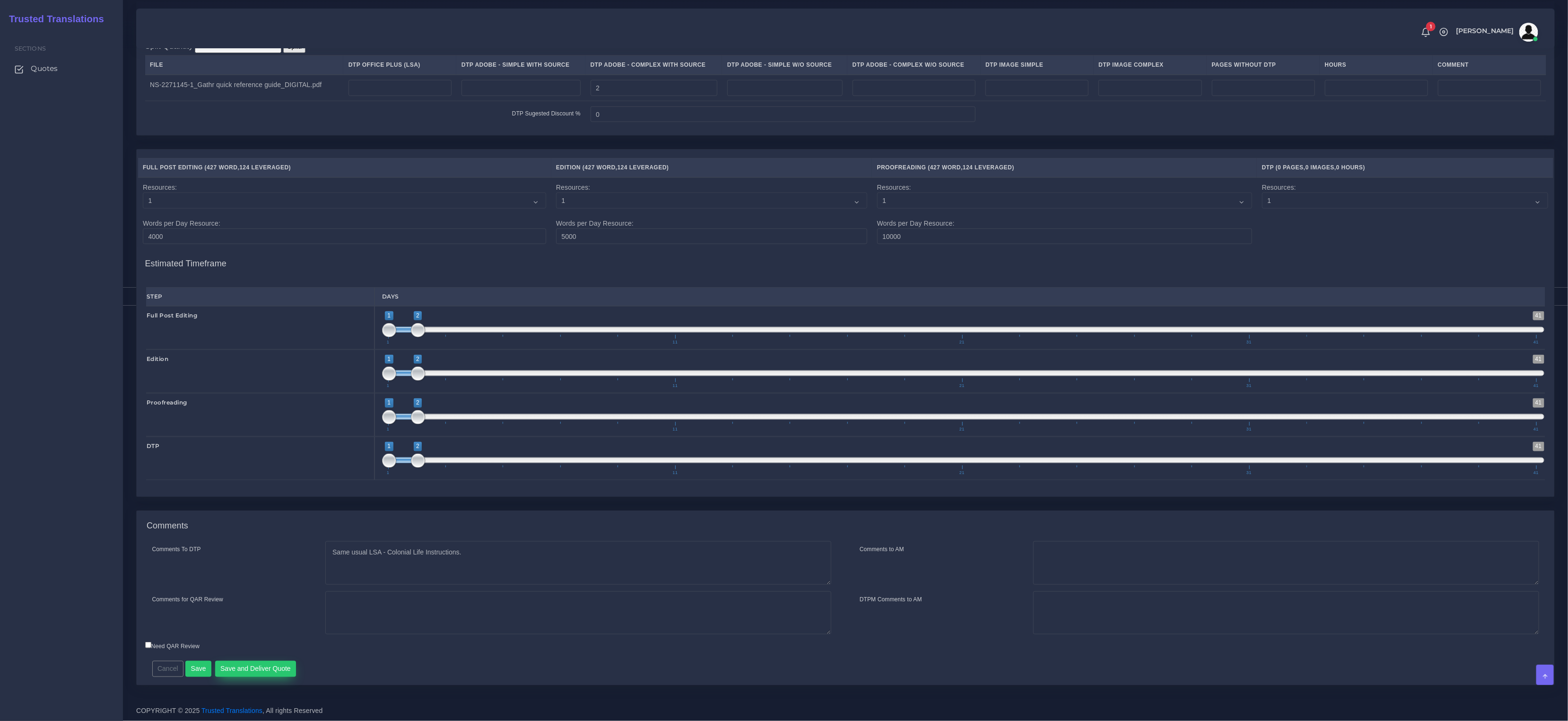
type input "365"
type input "792"
type input "489"
click at [260, 668] on button "Save and Deliver Quote" at bounding box center [256, 669] width 82 height 16
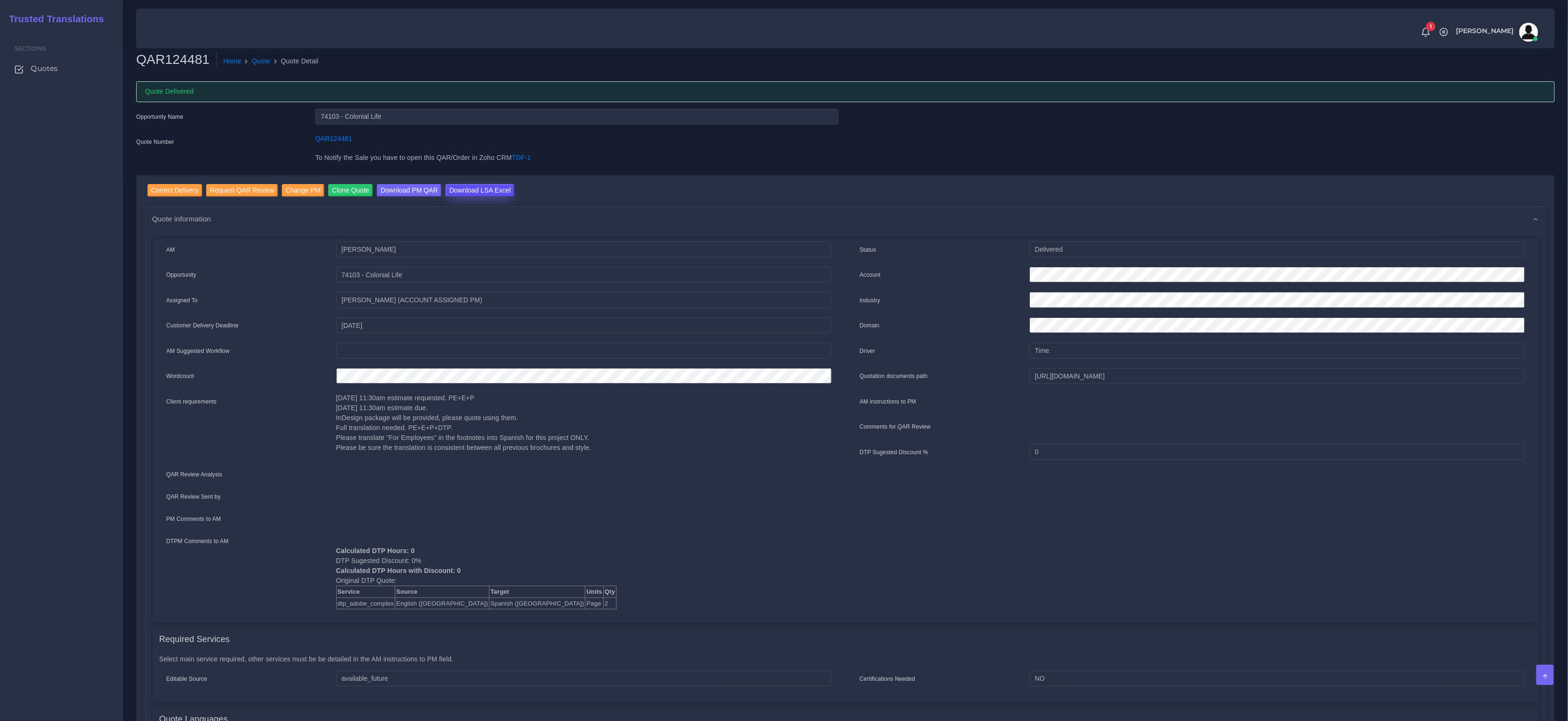
click at [490, 191] on input "Download LSA Excel" at bounding box center [480, 190] width 69 height 13
click at [268, 64] on link "Quote" at bounding box center [261, 61] width 18 height 10
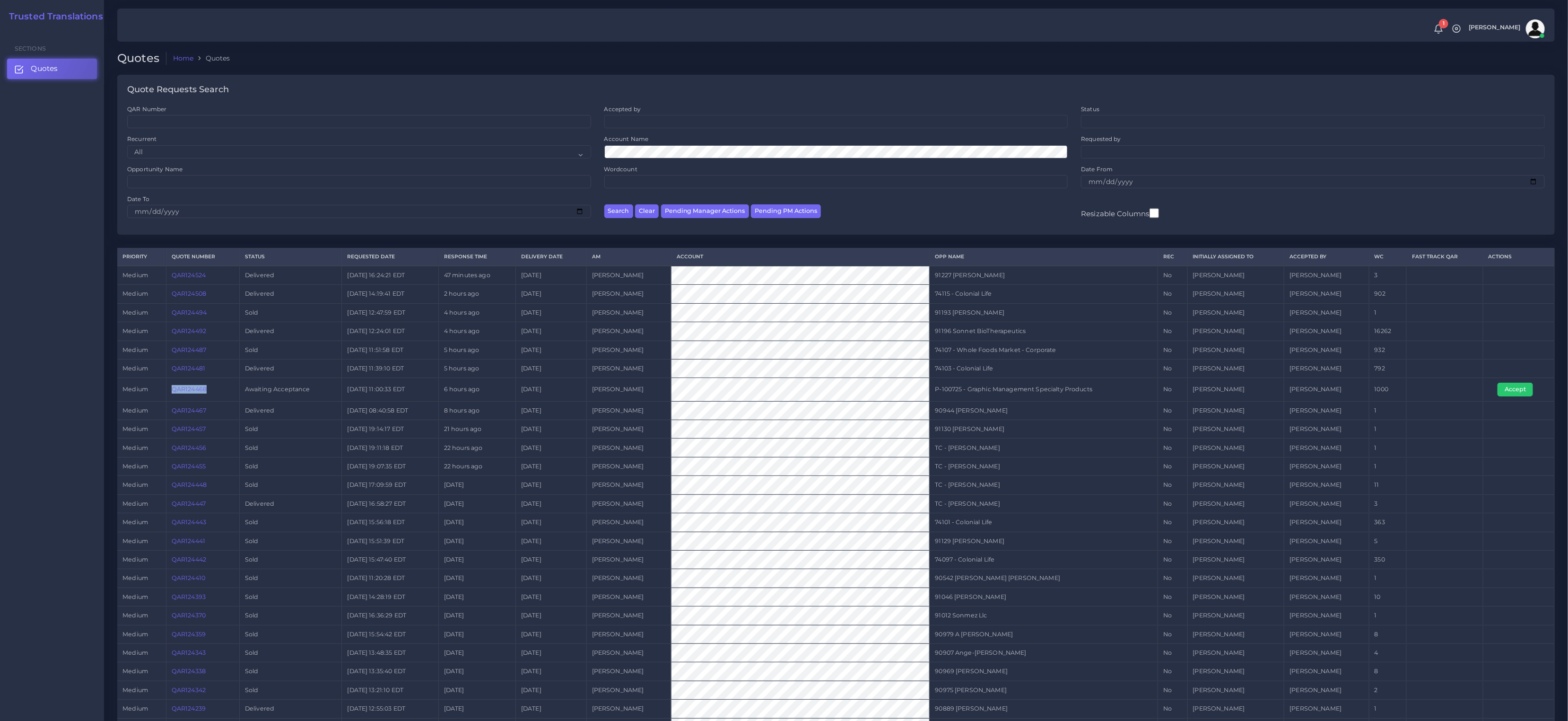
drag, startPoint x: 219, startPoint y: 395, endPoint x: 165, endPoint y: 389, distance: 54.3
click at [165, 389] on tr "medium QAR124468 Awaiting Acceptance [DATE] 11:00:33 EDT 6 hours ago [DATE] [PE…" at bounding box center [835, 389] width 1437 height 23
copy tr "QAR124468"
click at [181, 388] on link "QAR124468" at bounding box center [189, 389] width 35 height 7
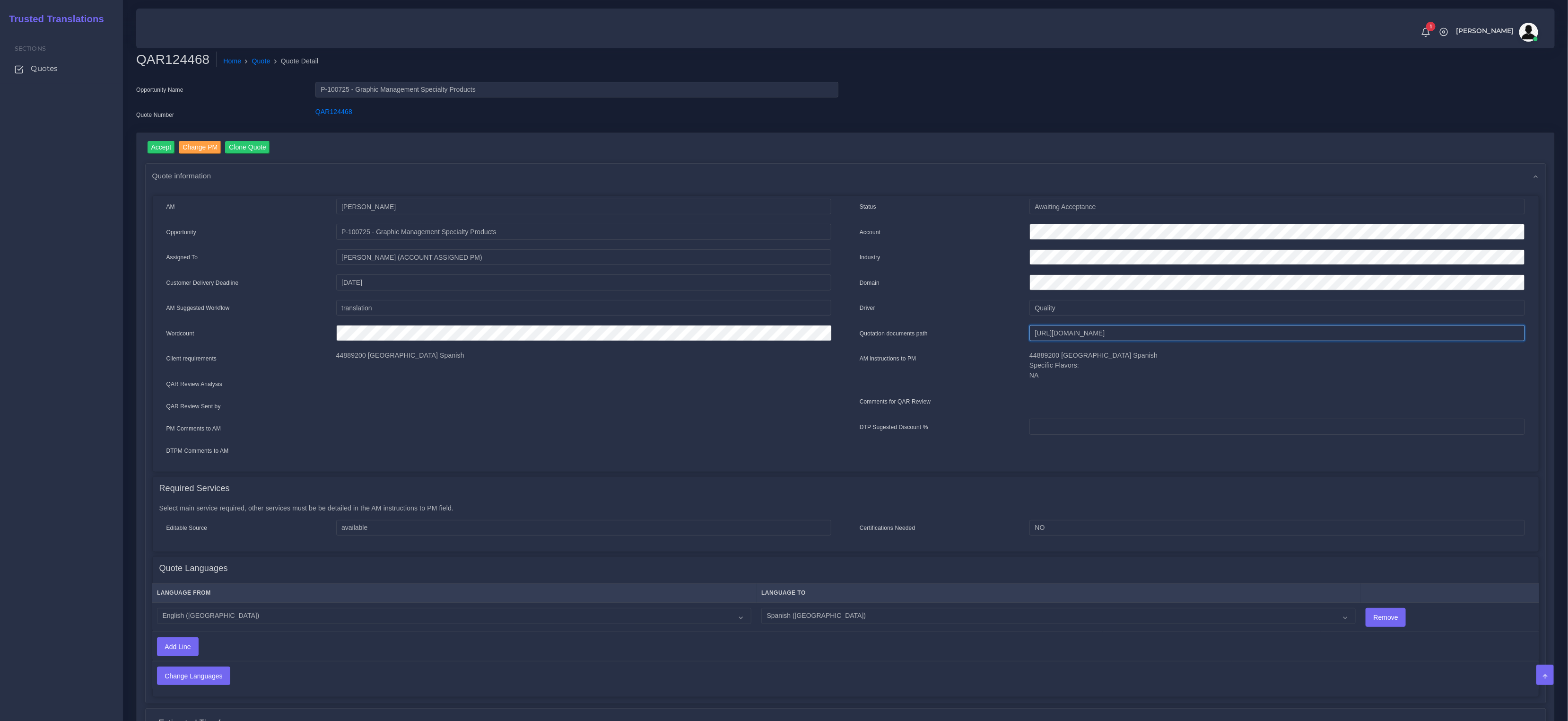
click at [1103, 333] on input "[URL][DOMAIN_NAME]" at bounding box center [1277, 333] width 495 height 16
click at [487, 156] on div "Accept Change PM Clone Quote Quote information AM [PERSON_NAME]" at bounding box center [846, 497] width 1401 height 713
drag, startPoint x: 382, startPoint y: 111, endPoint x: 333, endPoint y: 111, distance: 49.0
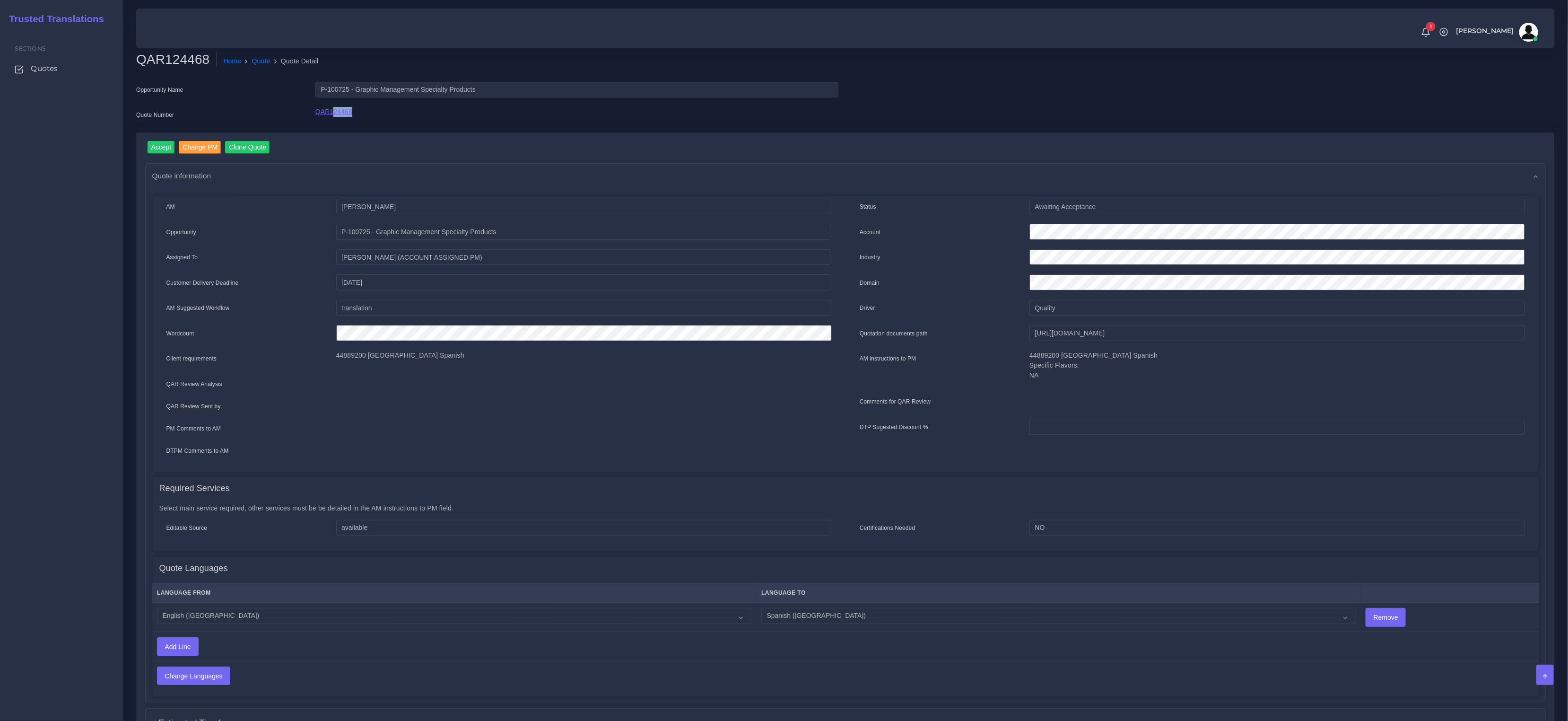
click at [333, 111] on div "QAR124468" at bounding box center [577, 116] width 537 height 19
drag, startPoint x: 416, startPoint y: 115, endPoint x: 394, endPoint y: 115, distance: 22.0
click at [416, 115] on div "QAR124468" at bounding box center [577, 116] width 537 height 19
drag, startPoint x: 394, startPoint y: 115, endPoint x: 311, endPoint y: 115, distance: 83.0
click at [311, 115] on div "QAR124468" at bounding box center [577, 116] width 537 height 19
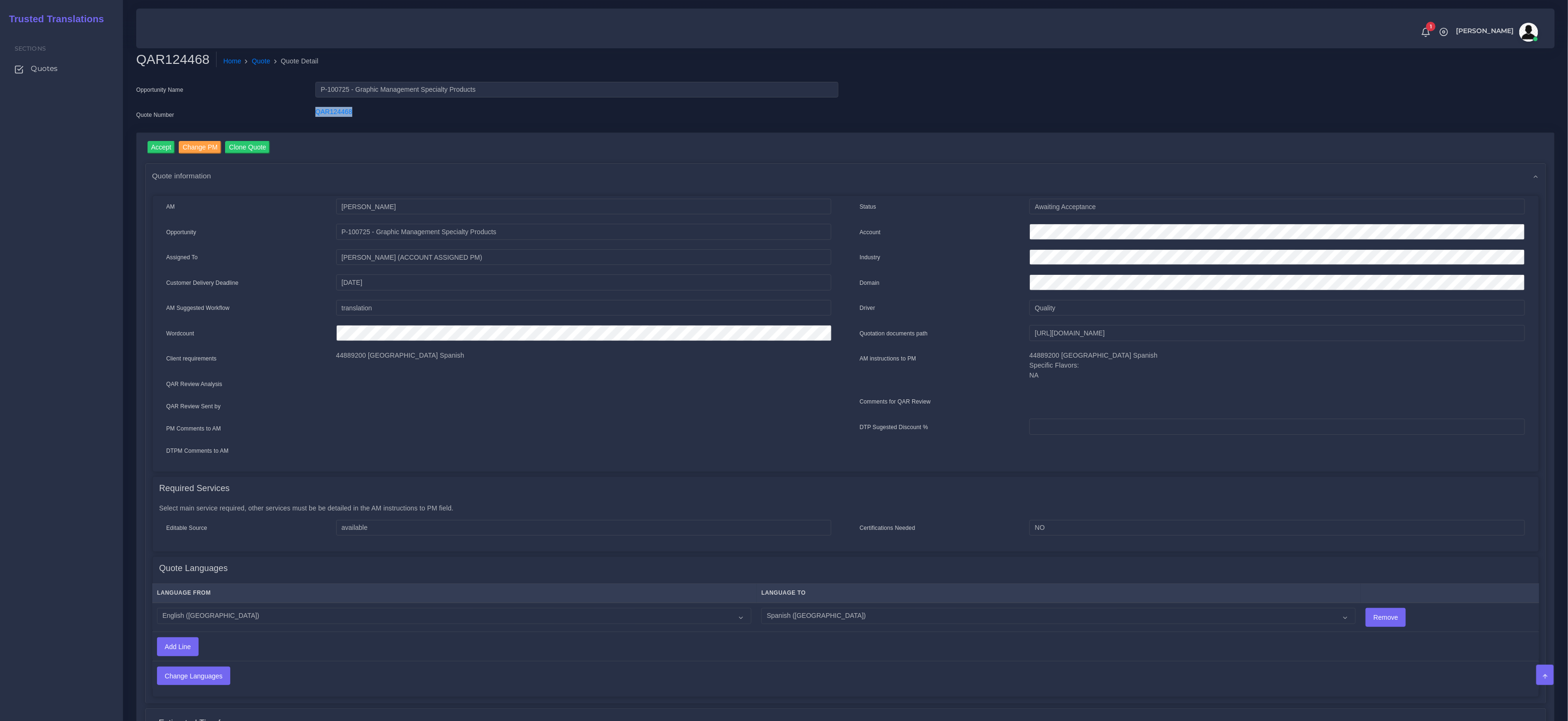
copy link "QAR124468"
click at [381, 129] on div "Opportunity Name P-100725 - Graphic Management Specialty Products Quote Number …" at bounding box center [487, 107] width 717 height 51
drag, startPoint x: 359, startPoint y: 115, endPoint x: 301, endPoint y: 115, distance: 58.0
click at [301, 115] on div "Quote Number QAR124468" at bounding box center [487, 116] width 717 height 19
copy div "QAR124468"
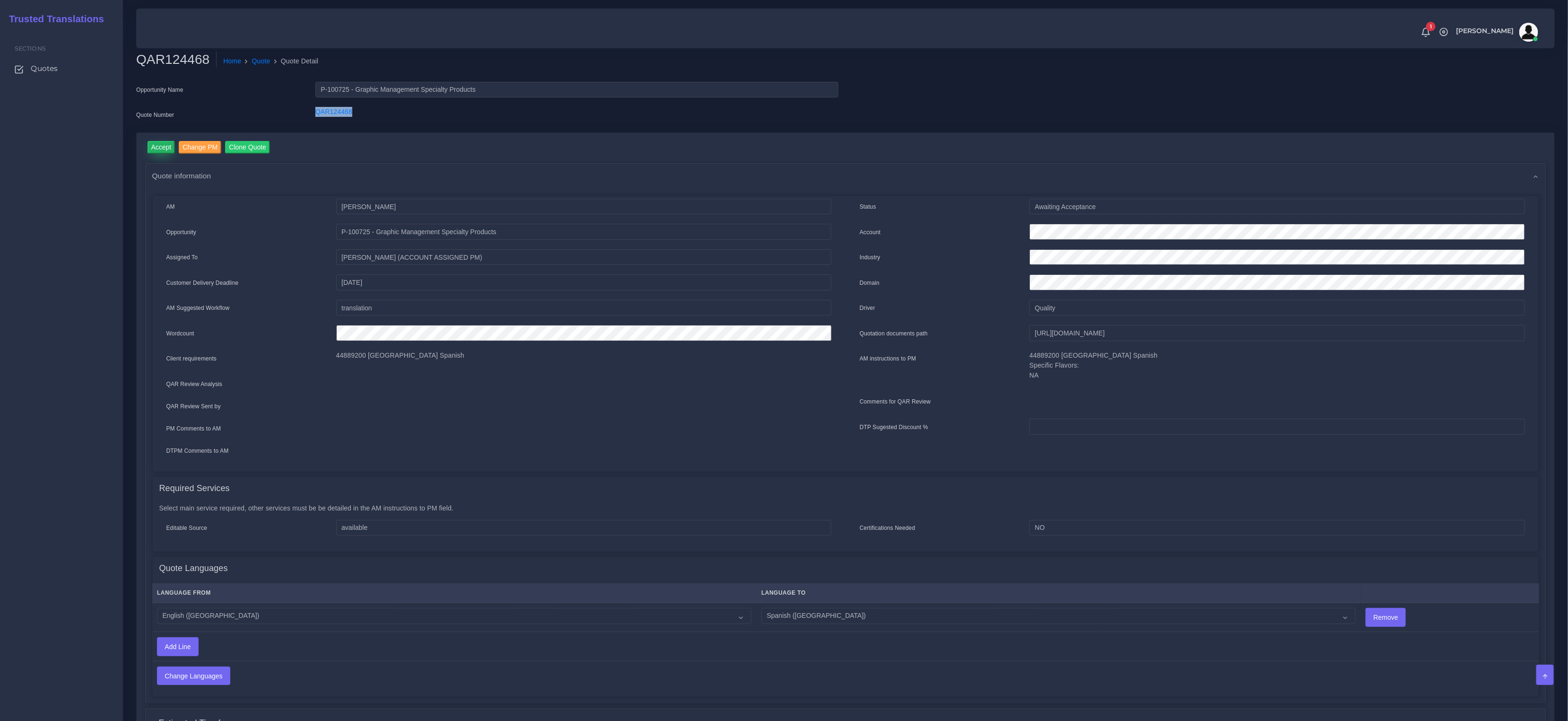
click at [156, 148] on input "Accept" at bounding box center [162, 147] width 28 height 13
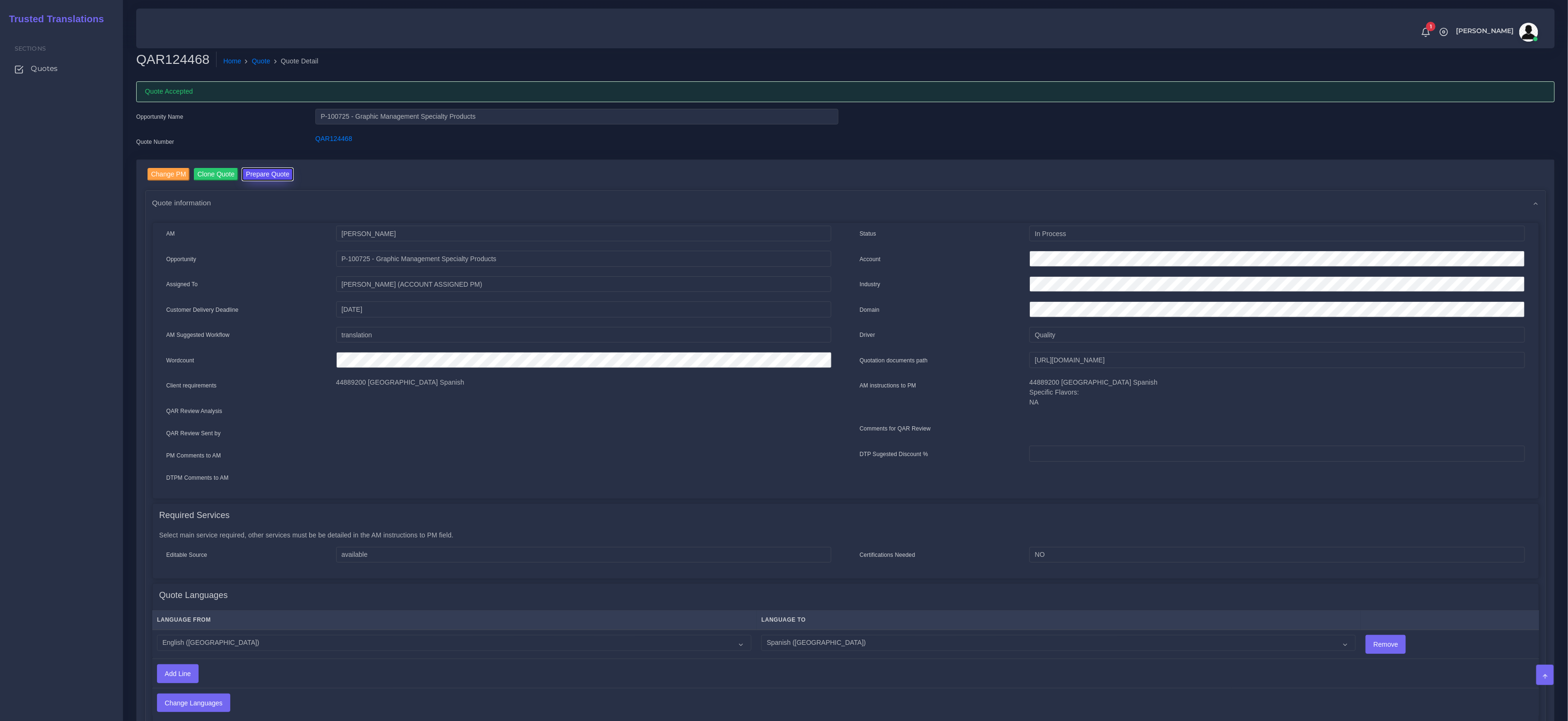
click at [283, 177] on button "Prepare Quote" at bounding box center [267, 174] width 51 height 13
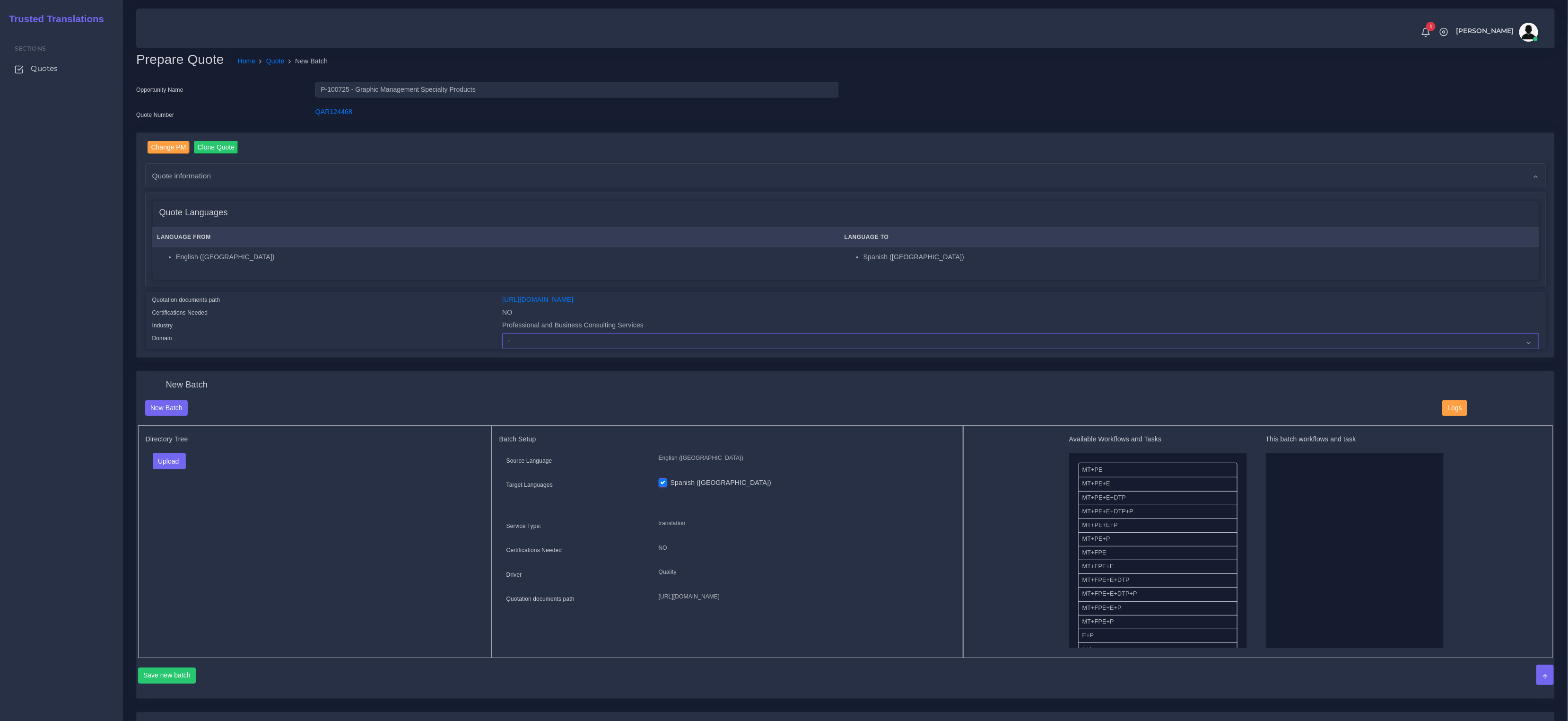
click at [553, 341] on select "- Advertising and Media Agriculture, Forestry and Fishing Architecture, Buildin…" at bounding box center [1020, 341] width 1037 height 16
select select "Professional and Business Consulting Services"
click at [502, 333] on select "- Advertising and Media Agriculture, Forestry and Fishing Architecture, Buildin…" at bounding box center [1020, 341] width 1037 height 16
click at [392, 261] on td "English ([GEOGRAPHIC_DATA])" at bounding box center [496, 260] width 688 height 27
click at [235, 525] on div "Directory Tree Upload Folder Files un/check all" at bounding box center [314, 542] width 354 height 233
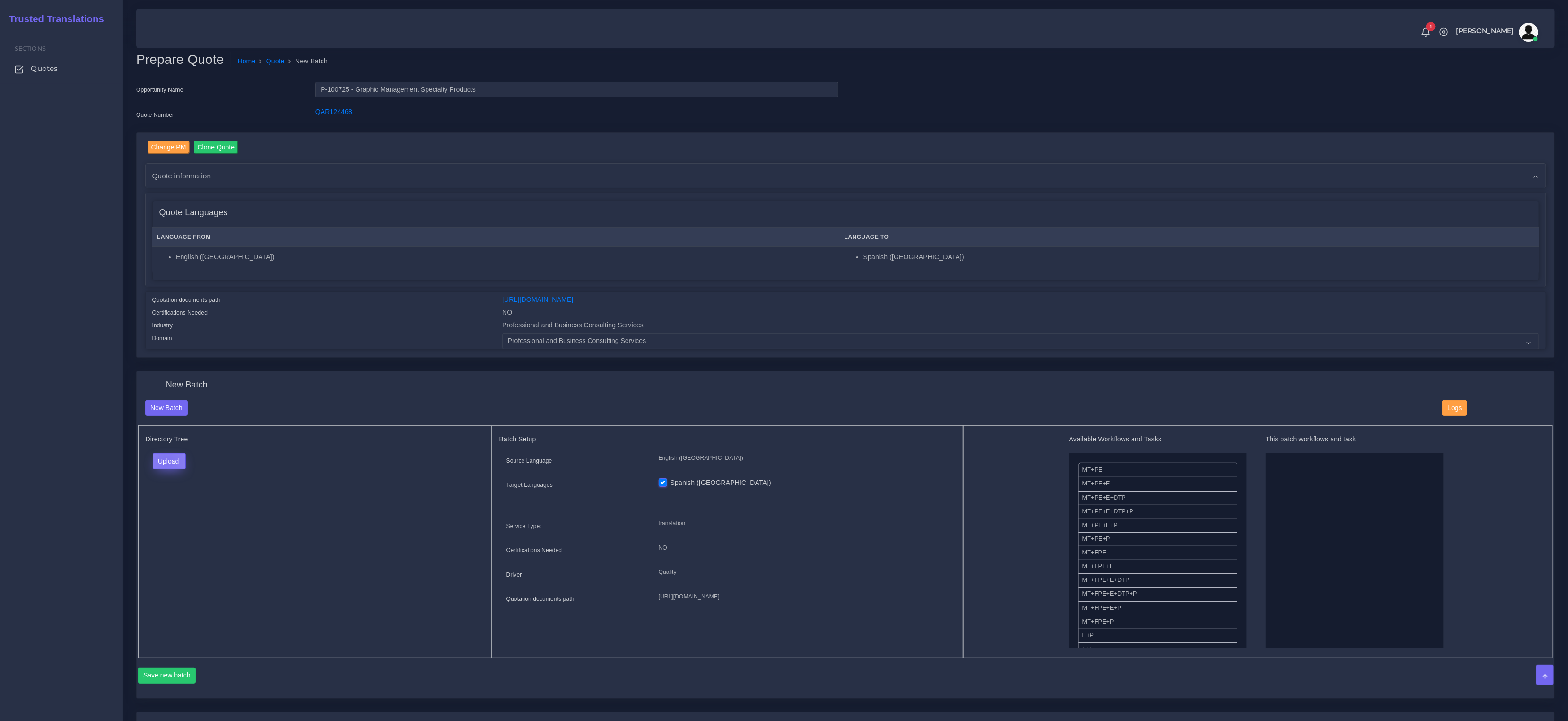
click at [166, 461] on button "Upload" at bounding box center [169, 461] width 34 height 16
click at [185, 500] on label "Files" at bounding box center [186, 497] width 65 height 12
drag, startPoint x: 1170, startPoint y: 521, endPoint x: 1309, endPoint y: 516, distance: 139.1
drag, startPoint x: 1100, startPoint y: 597, endPoint x: 1355, endPoint y: 573, distance: 256.1
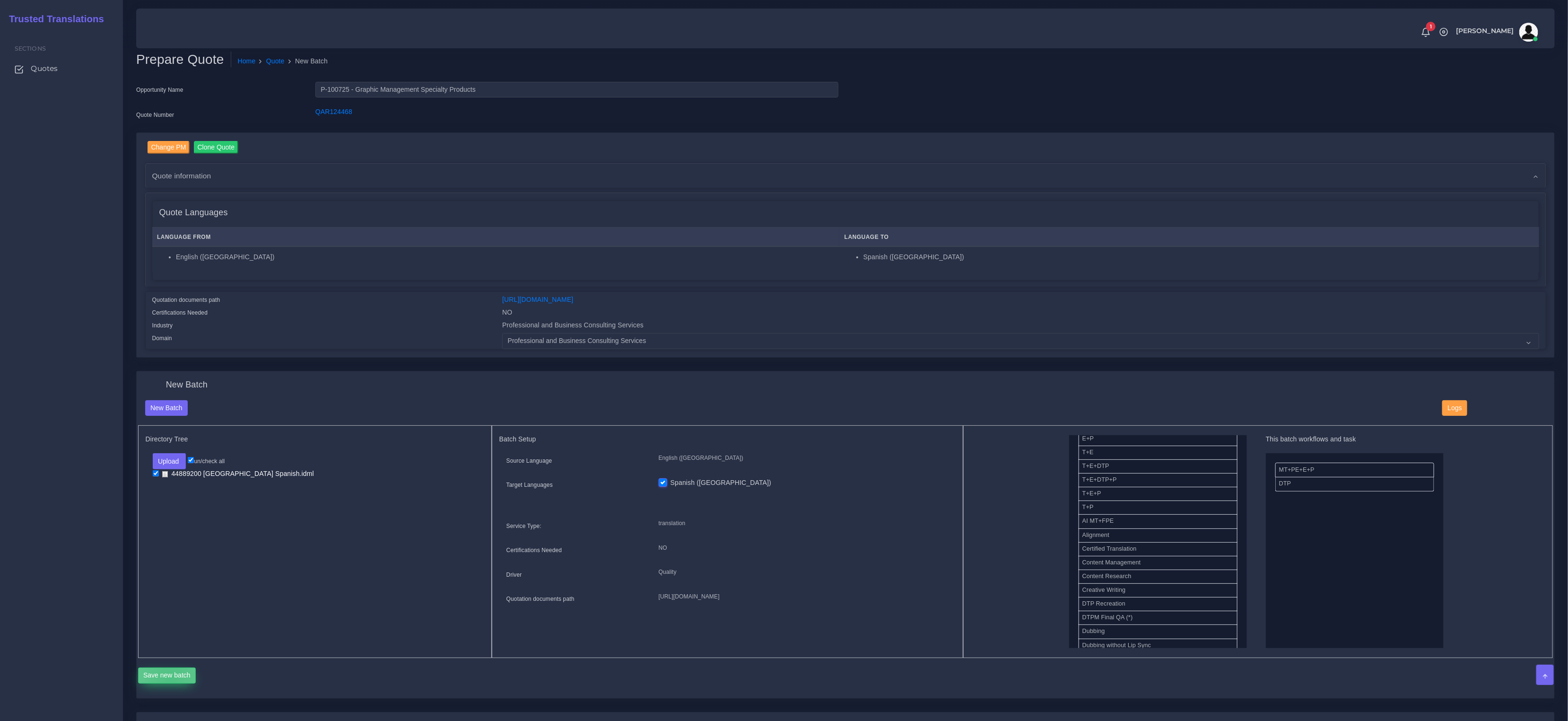
click at [170, 677] on button "Save new batch" at bounding box center [167, 676] width 58 height 16
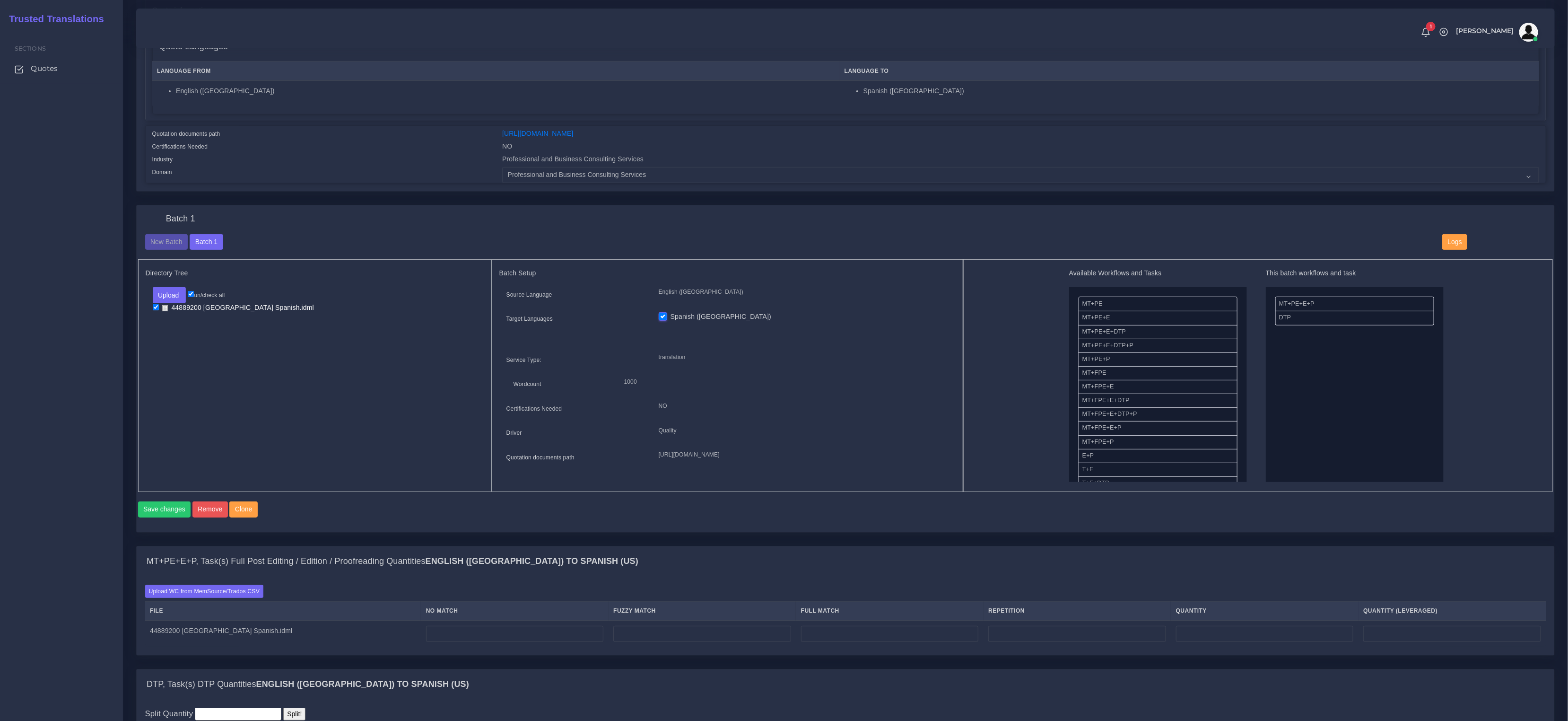
scroll to position [319, 0]
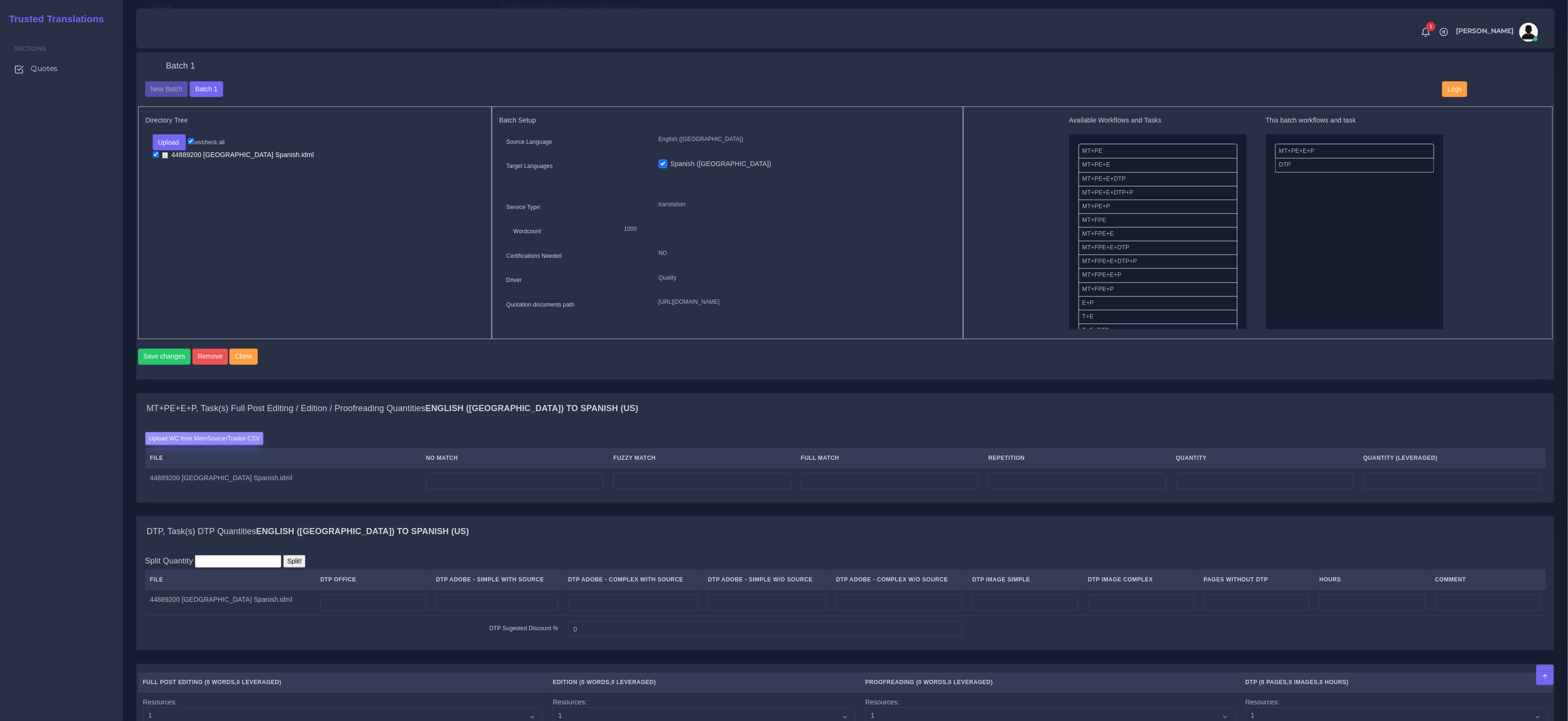
click at [221, 444] on label "Upload WC from MemSource/Trados CSV" at bounding box center [205, 438] width 119 height 13
click at [0, 0] on input "Upload WC from MemSource/Trados CSV" at bounding box center [0, 0] width 0 height 0
click at [234, 443] on label "Upload WC from MemSource/Trados CSV" at bounding box center [205, 438] width 119 height 13
click at [0, 0] on input "Upload WC from MemSource/Trados CSV" at bounding box center [0, 0] width 0 height 0
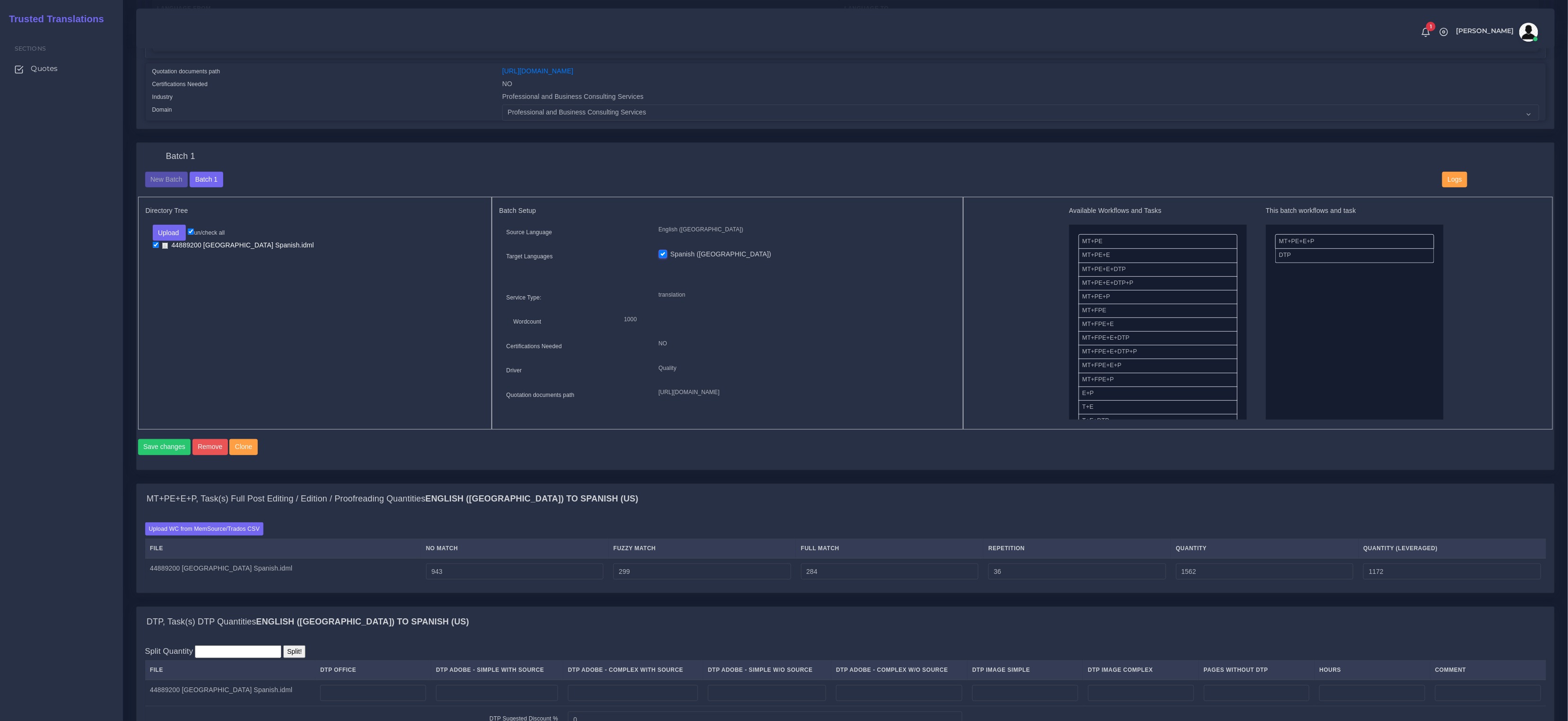
scroll to position [365, 0]
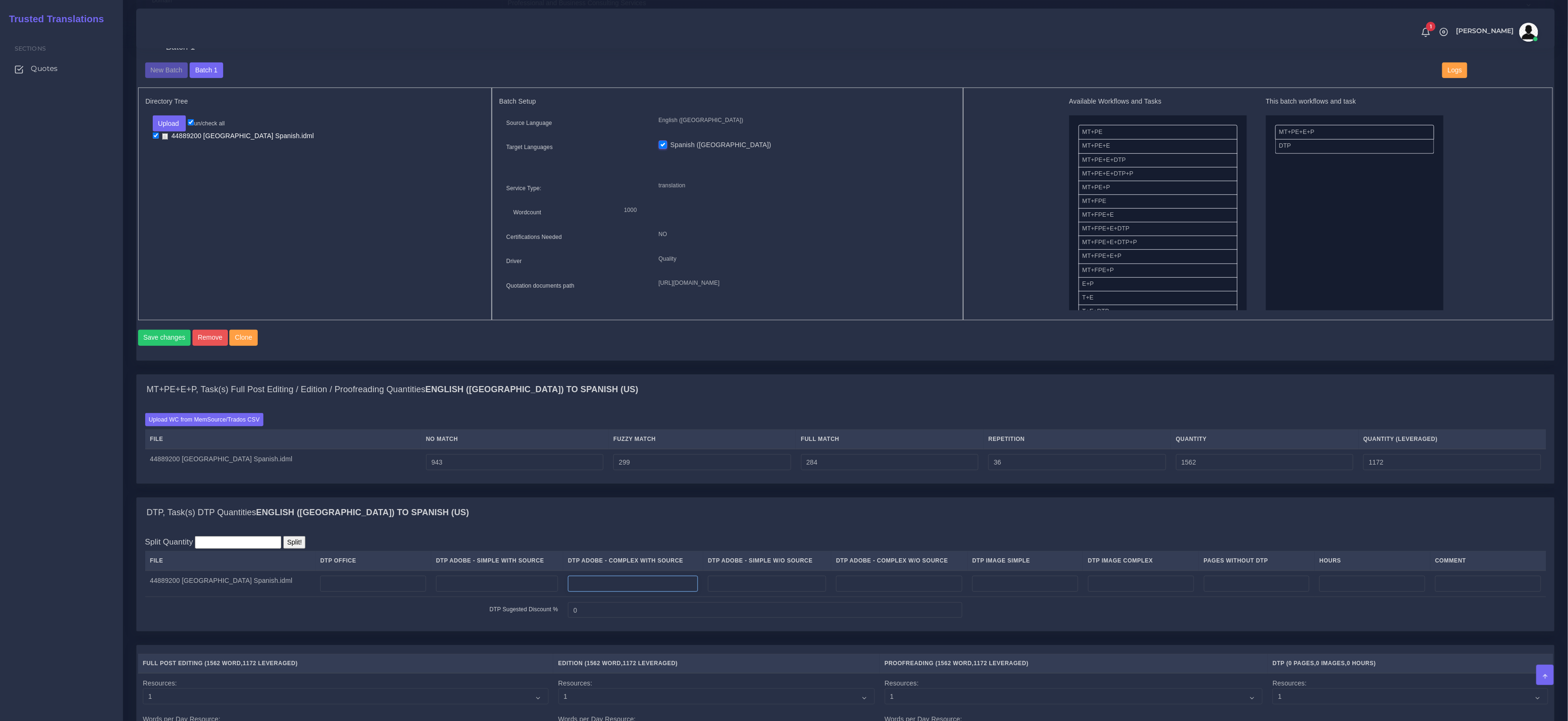
click at [698, 591] on input "number" at bounding box center [633, 584] width 130 height 16
type input "6"
click at [1352, 592] on input "number" at bounding box center [1372, 584] width 106 height 16
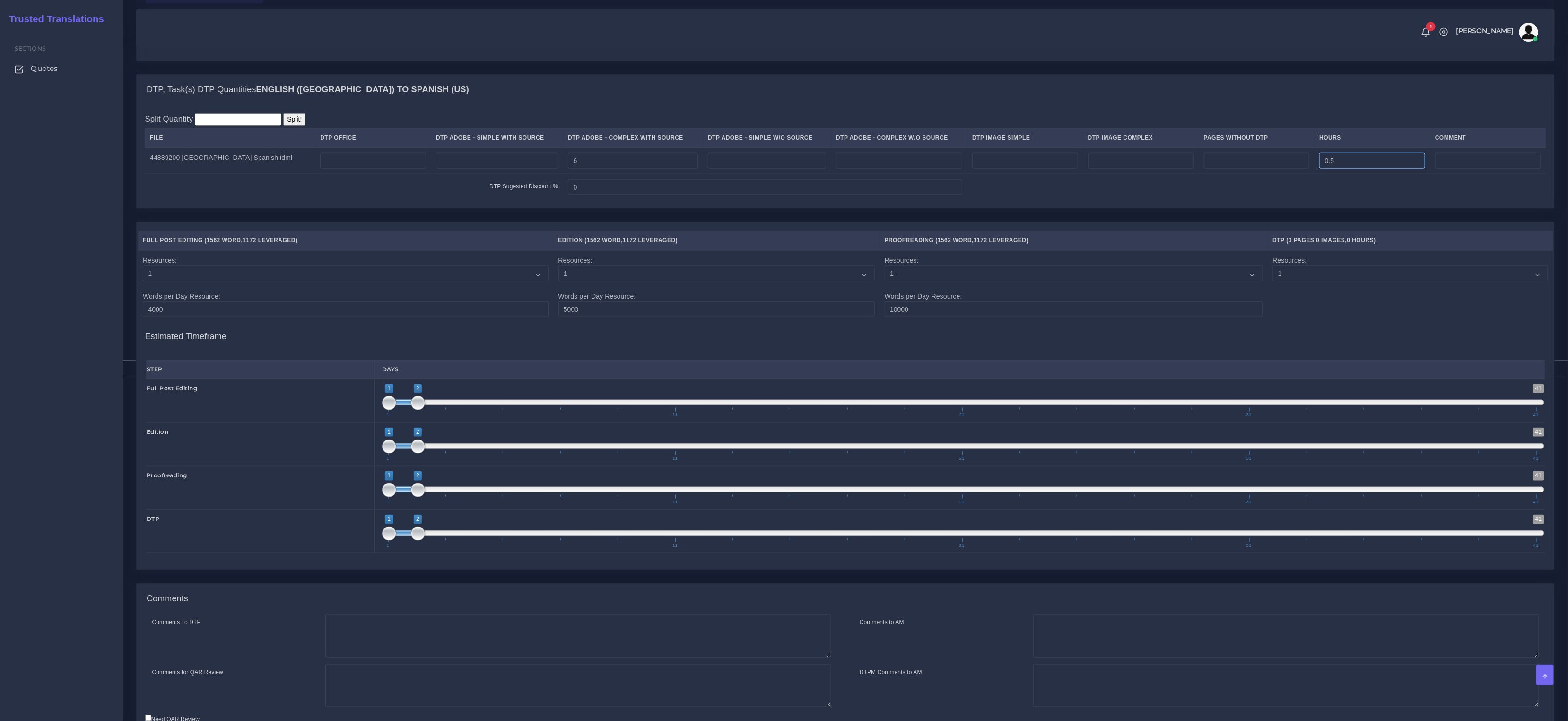
scroll to position [845, 0]
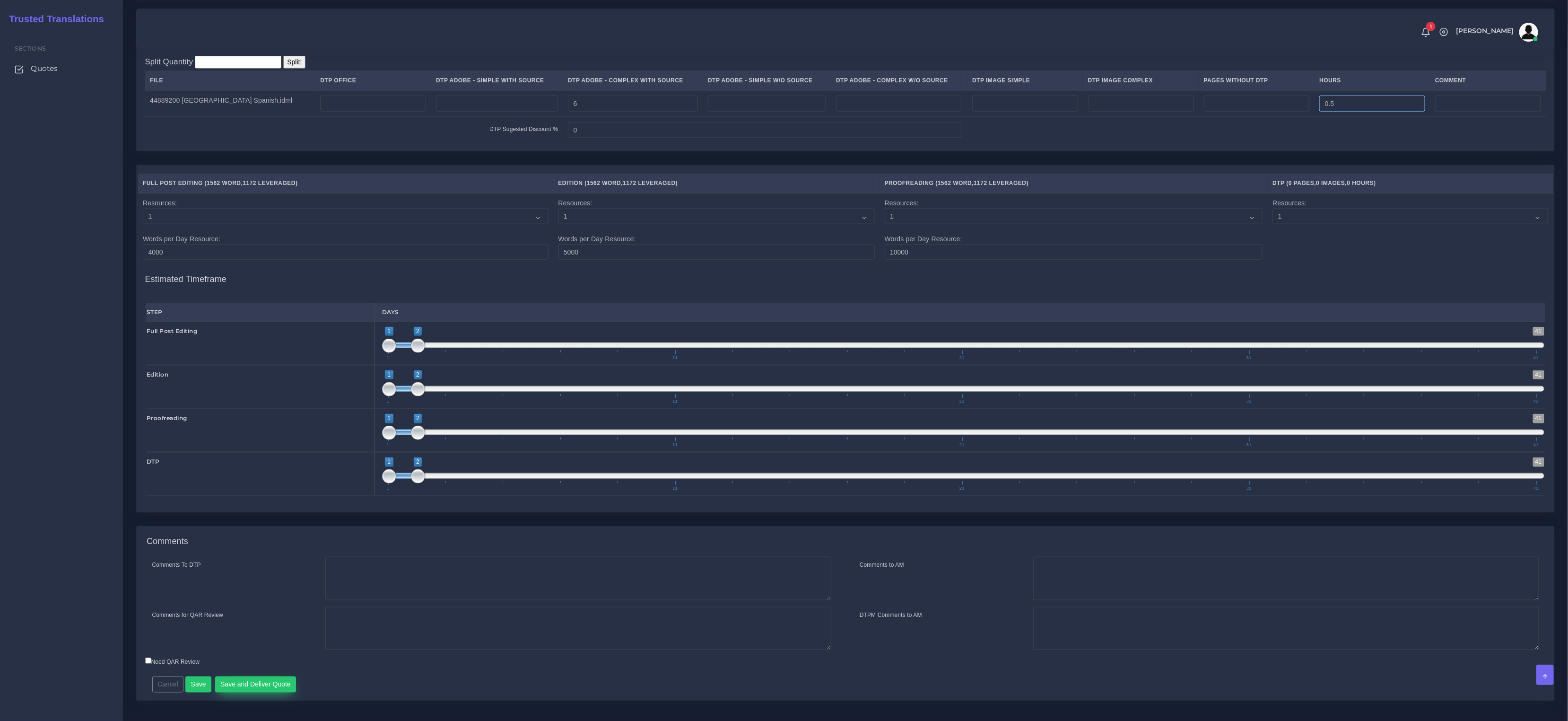
type input "0.5"
click at [246, 686] on button "Save and Deliver Quote" at bounding box center [256, 684] width 82 height 16
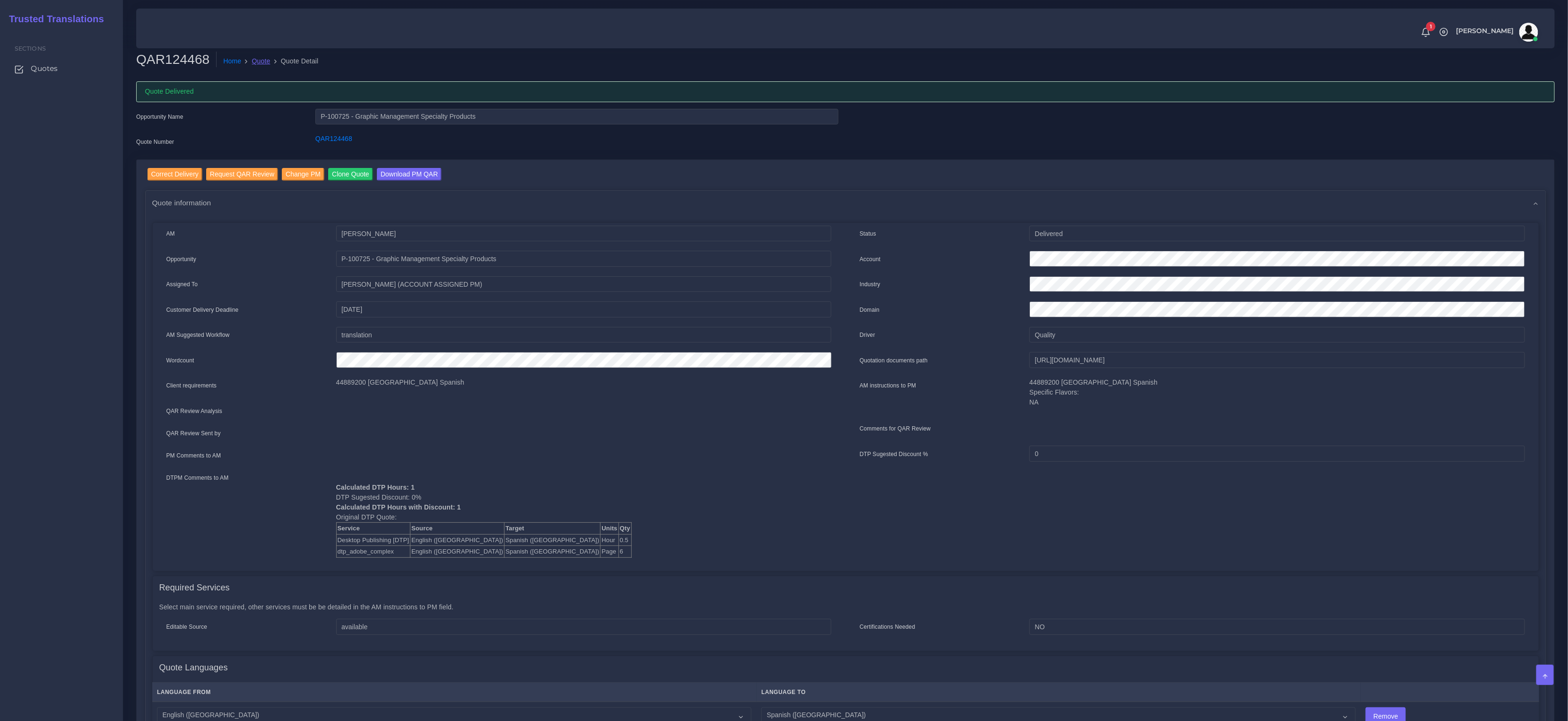
click at [264, 60] on link "Quote" at bounding box center [261, 61] width 18 height 10
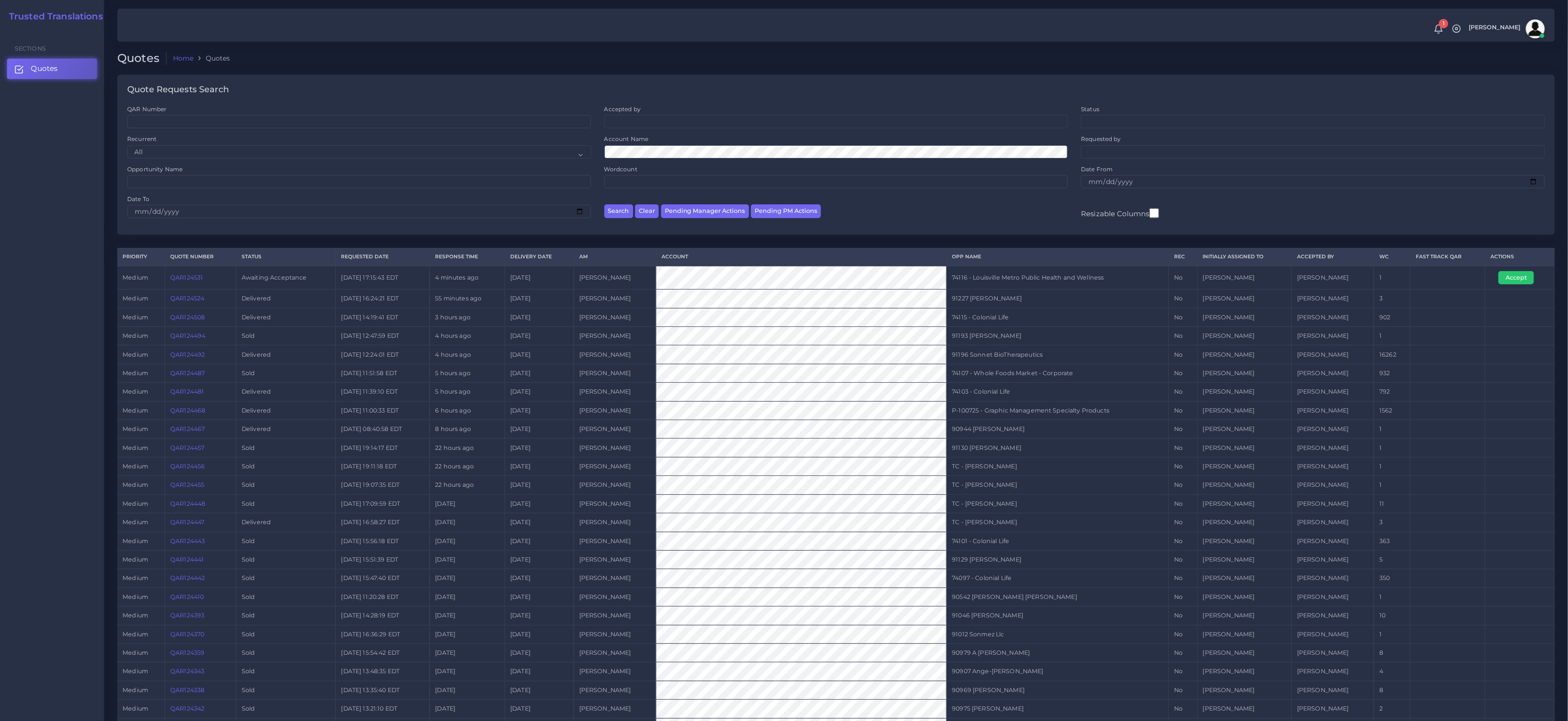
click at [183, 277] on link "QAR124531" at bounding box center [186, 278] width 32 height 7
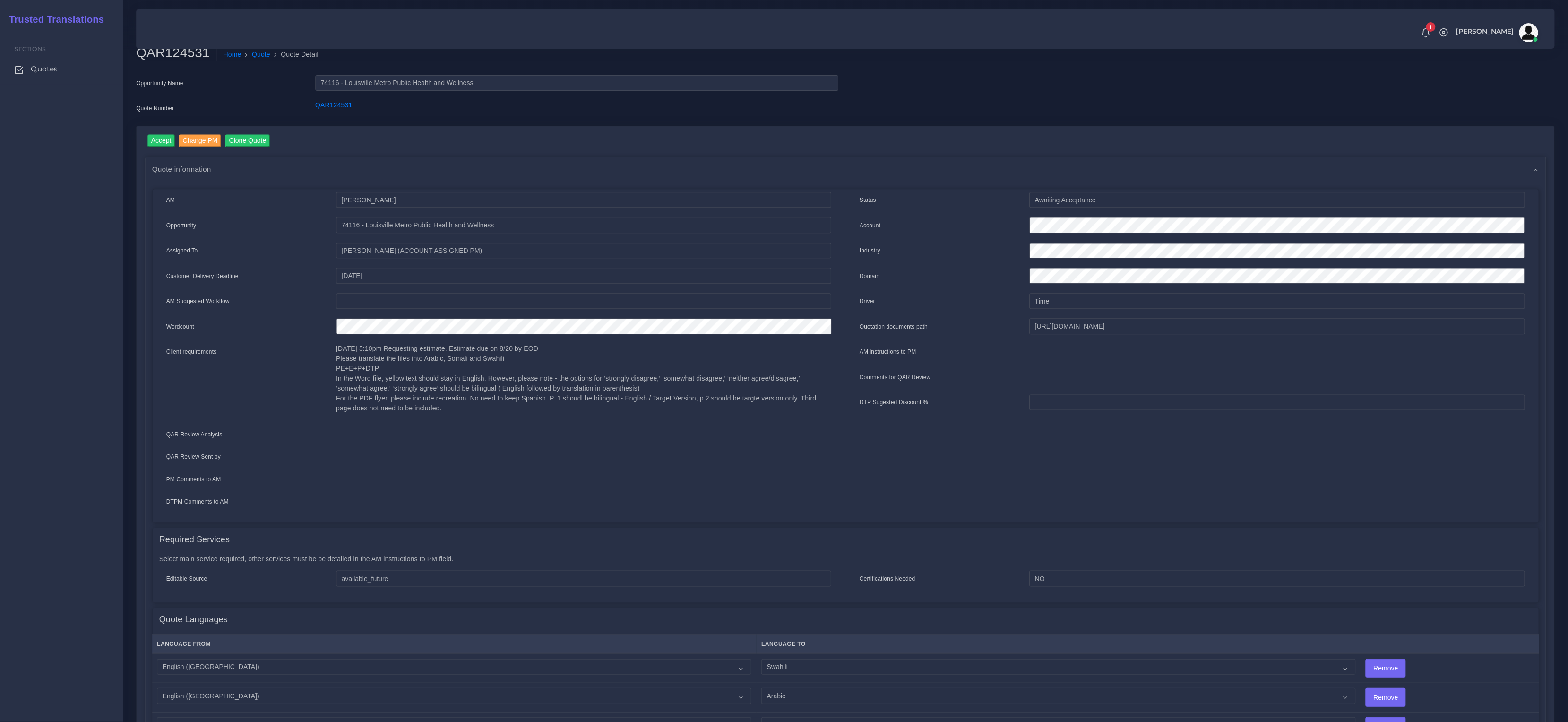
scroll to position [6, 0]
click at [256, 52] on link "Quote" at bounding box center [261, 55] width 18 height 10
